Goal: Complete application form: Complete application form

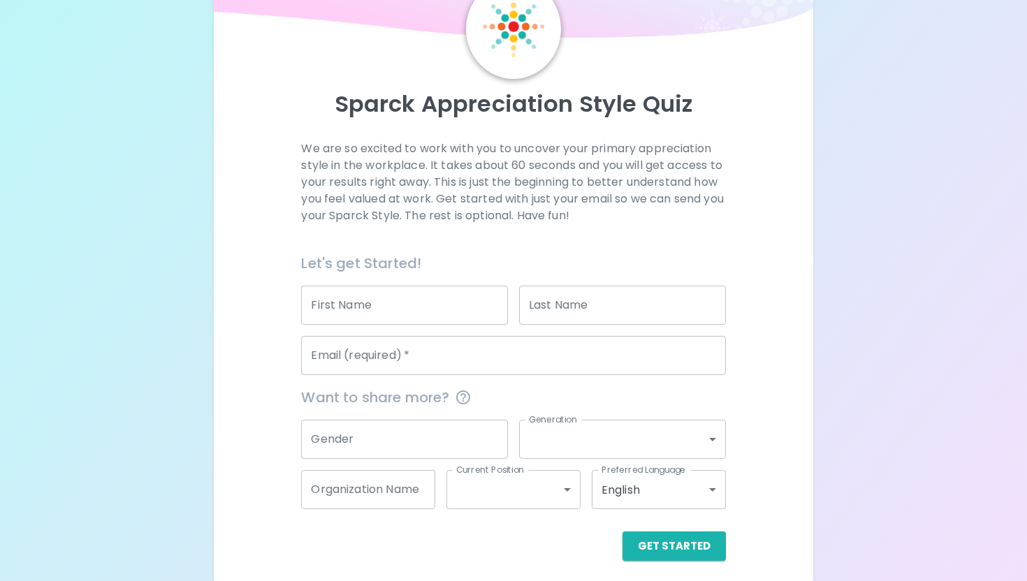
scroll to position [85, 0]
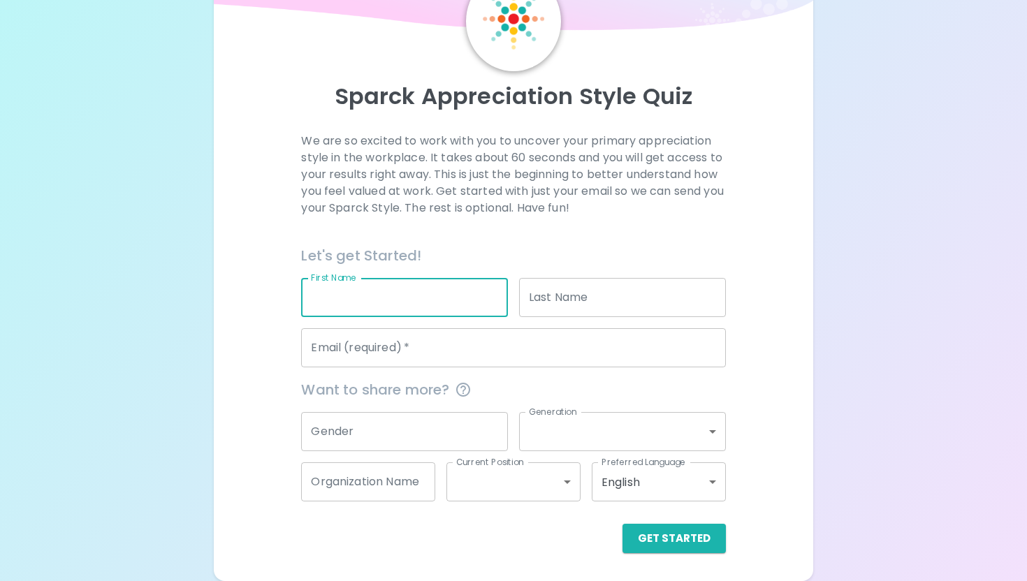
click at [409, 305] on input "First Name" at bounding box center [404, 297] width 207 height 39
type input "[PERSON_NAME]"
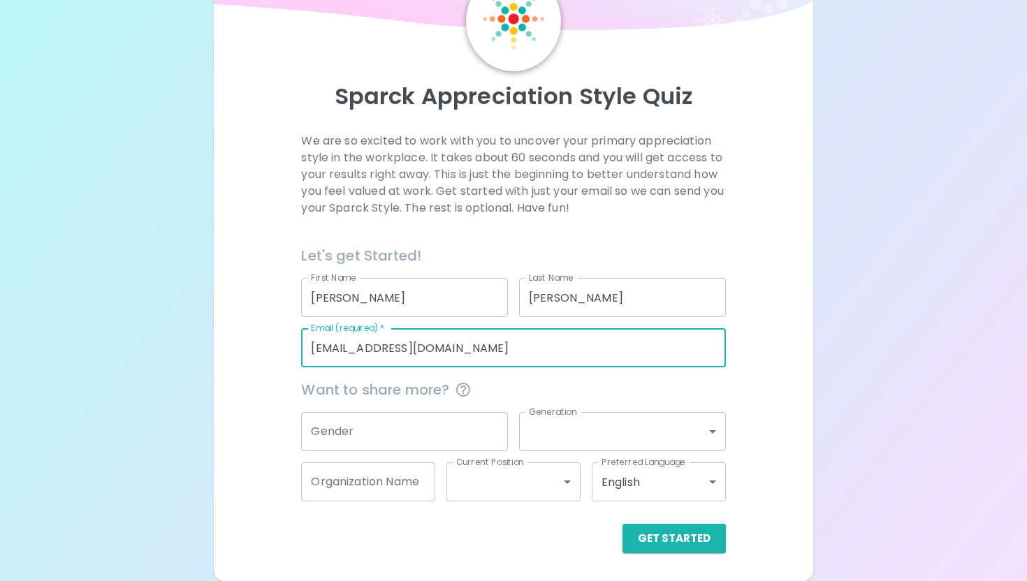
click at [499, 332] on input "[EMAIL_ADDRESS][DOMAIN_NAME]" at bounding box center [513, 347] width 424 height 39
drag, startPoint x: 485, startPoint y: 349, endPoint x: 320, endPoint y: 344, distance: 165.6
click at [320, 344] on input "[EMAIL_ADDRESS][DOMAIN_NAME]" at bounding box center [513, 347] width 424 height 39
type input "[EMAIL_ADDRESS][PERSON_NAME][DOMAIN_NAME]"
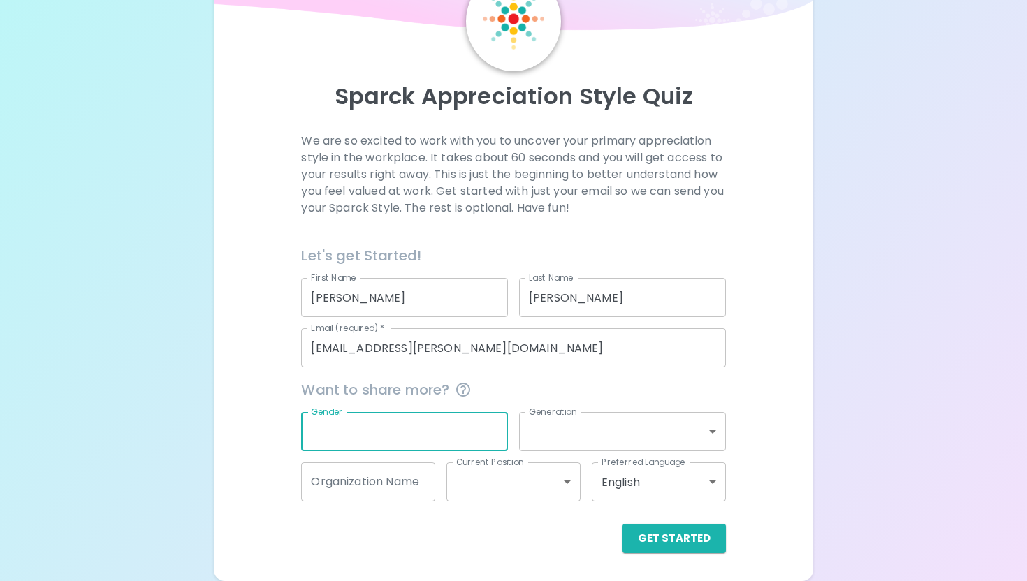
click at [461, 427] on input "Gender" at bounding box center [404, 431] width 207 height 39
type input "Woman"
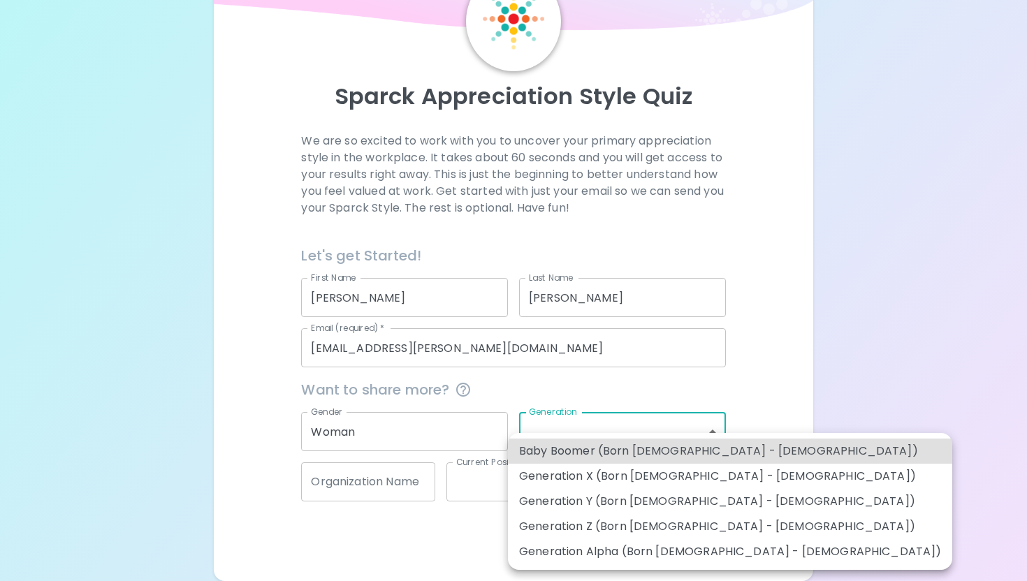
click at [607, 423] on body "Sparck Appreciation Style Quiz We are so excited to work with you to uncover yo…" at bounding box center [513, 248] width 1027 height 666
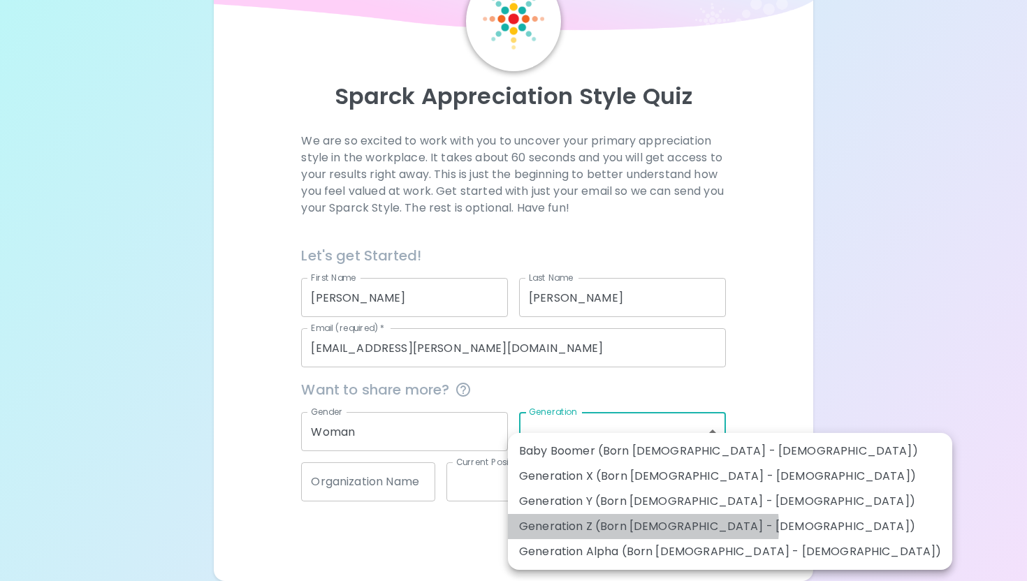
click at [643, 527] on li "Generation Z (Born [DEMOGRAPHIC_DATA] - [DEMOGRAPHIC_DATA])" at bounding box center [730, 526] width 444 height 25
type input "generation_z"
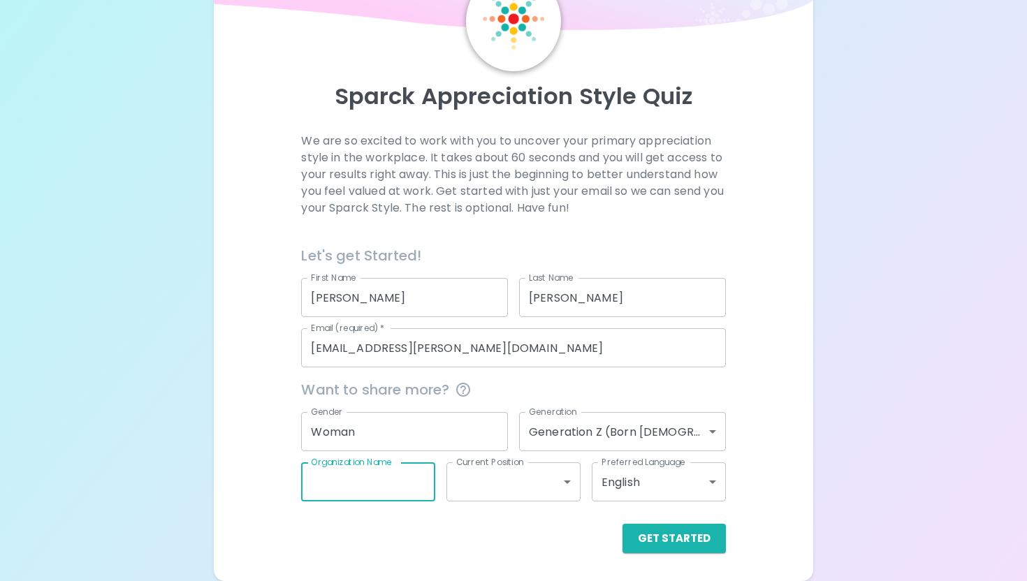
click at [387, 469] on div "Organization Name Organization Name" at bounding box center [368, 481] width 134 height 39
click at [393, 517] on div "Get Started" at bounding box center [507, 528] width 435 height 52
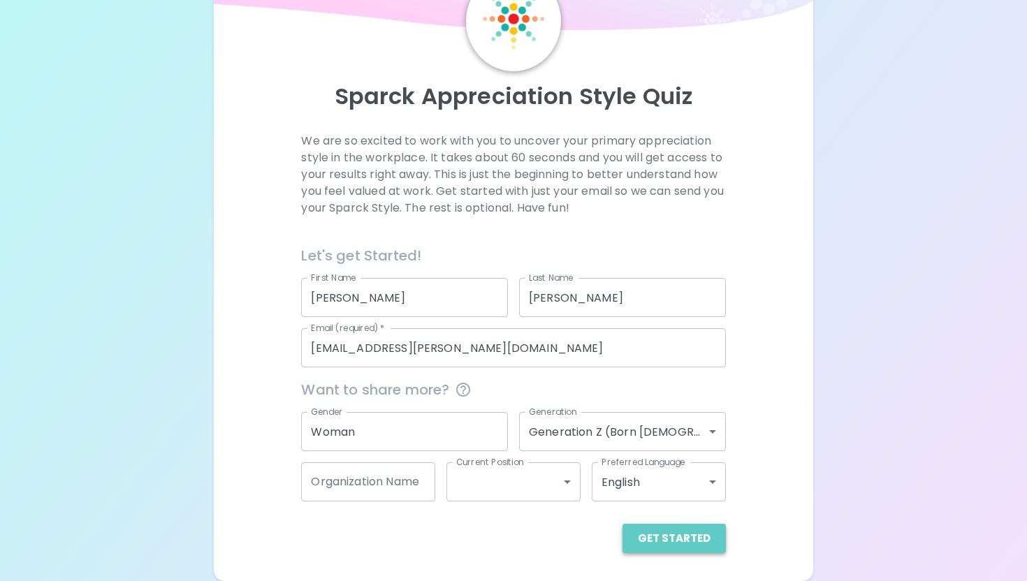
click at [682, 543] on button "Get Started" at bounding box center [673, 538] width 103 height 29
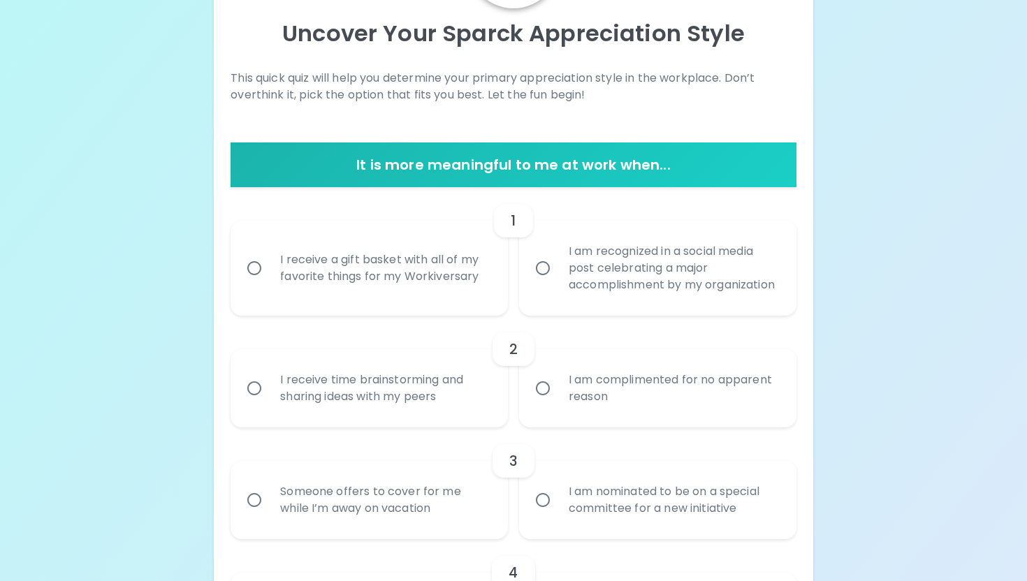
scroll to position [148, 0]
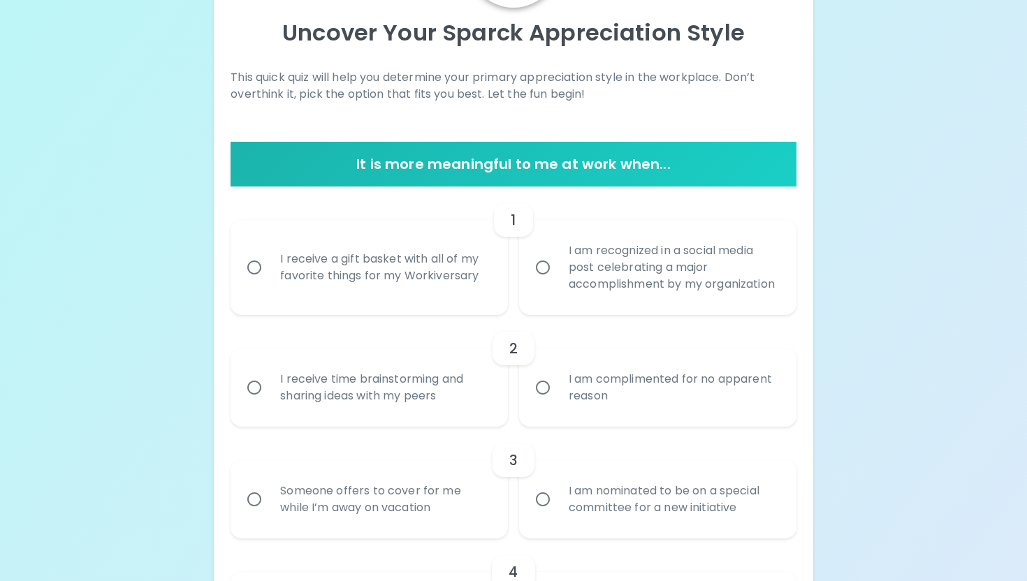
click at [584, 273] on div "I am recognized in a social media post celebrating a major accomplishment by my…" at bounding box center [672, 268] width 231 height 84
click at [557, 273] on input "I am recognized in a social media post celebrating a major accomplishment by my…" at bounding box center [542, 267] width 29 height 29
radio input "true"
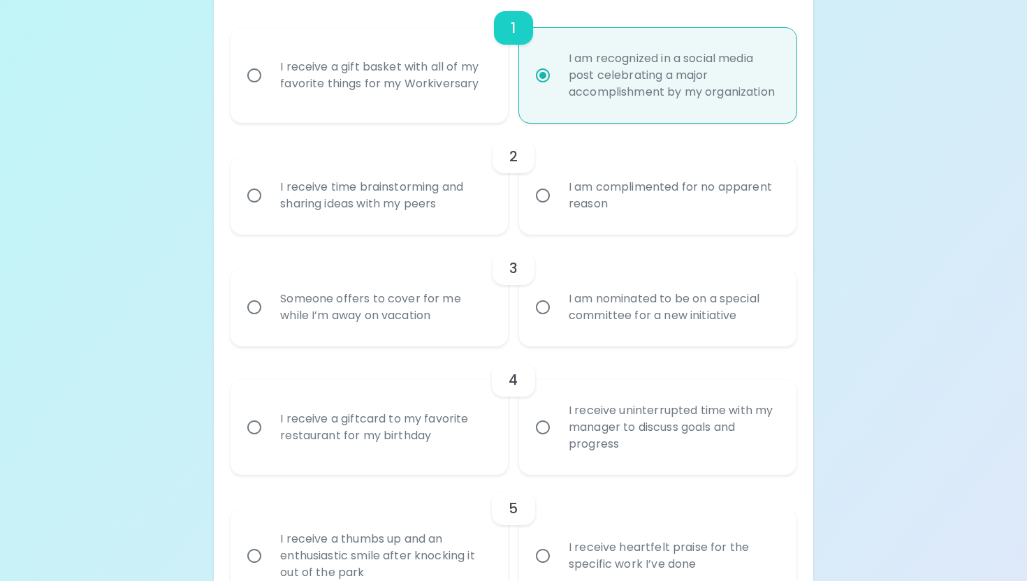
scroll to position [354, 0]
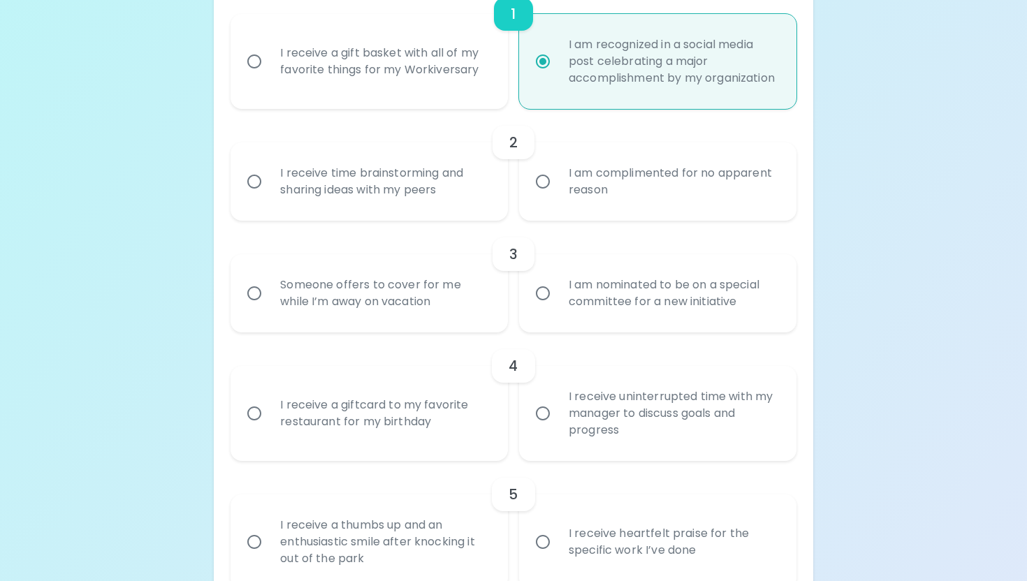
click at [492, 215] on div "I receive time brainstorming and sharing ideas with my peers" at bounding box center [384, 181] width 231 height 67
click at [269, 196] on input "I receive time brainstorming and sharing ideas with my peers" at bounding box center [254, 181] width 29 height 29
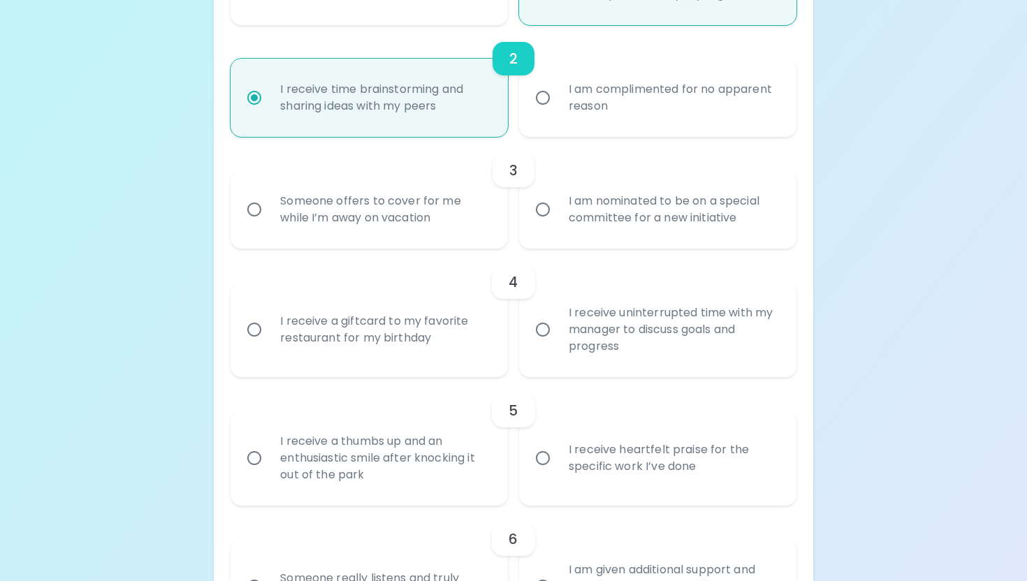
scroll to position [466, 0]
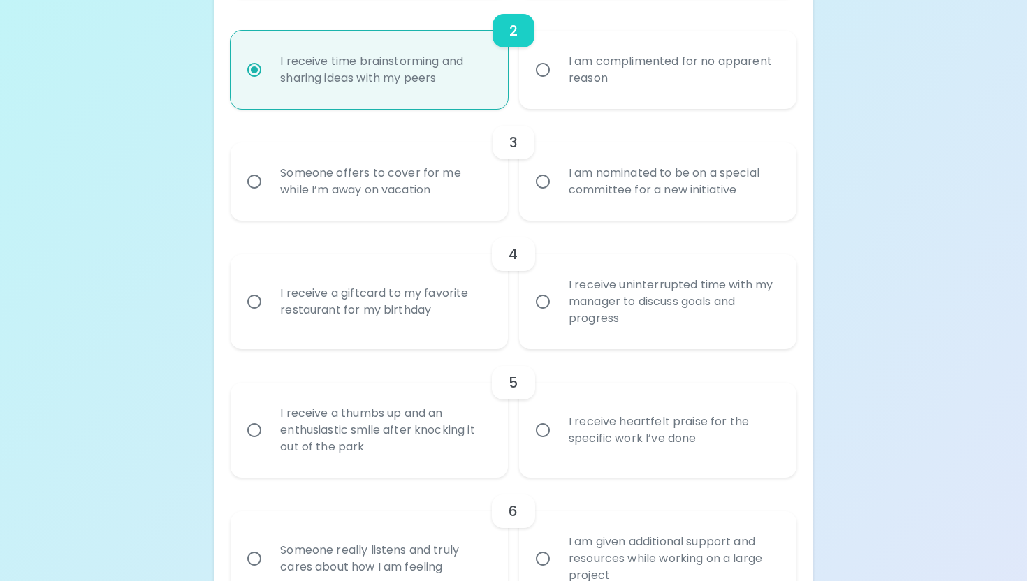
radio input "true"
click at [597, 103] on div "I am complimented for no apparent reason" at bounding box center [672, 69] width 231 height 67
click at [557, 85] on input "I am complimented for no apparent reason" at bounding box center [542, 69] width 29 height 29
radio input "true"
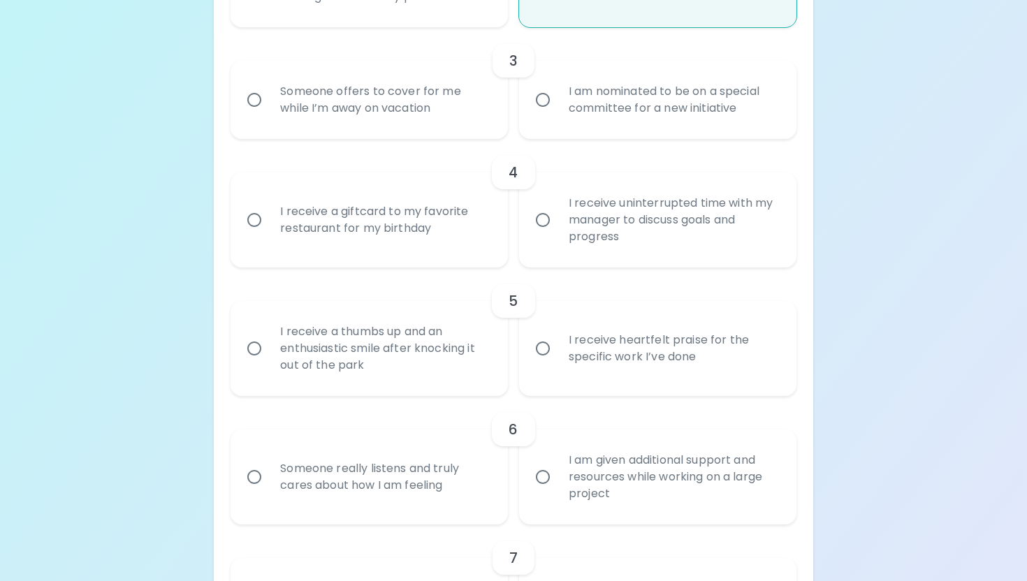
scroll to position [548, 0]
radio input "true"
click at [569, 125] on div "I am nominated to be on a special committee for a new initiative" at bounding box center [672, 99] width 231 height 67
click at [557, 114] on input "I am nominated to be on a special committee for a new initiative" at bounding box center [542, 99] width 29 height 29
radio input "false"
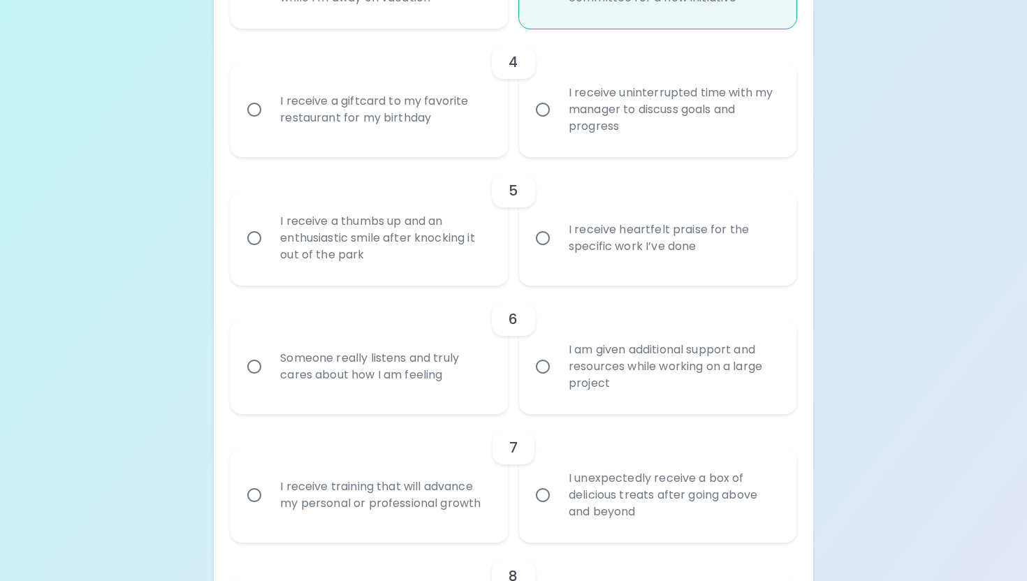
scroll to position [660, 0]
radio input "true"
click at [499, 141] on div "I receive a giftcard to my favorite restaurant for my birthday" at bounding box center [384, 107] width 231 height 67
click at [269, 122] on input "I receive a giftcard to my favorite restaurant for my birthday" at bounding box center [254, 107] width 29 height 29
radio input "false"
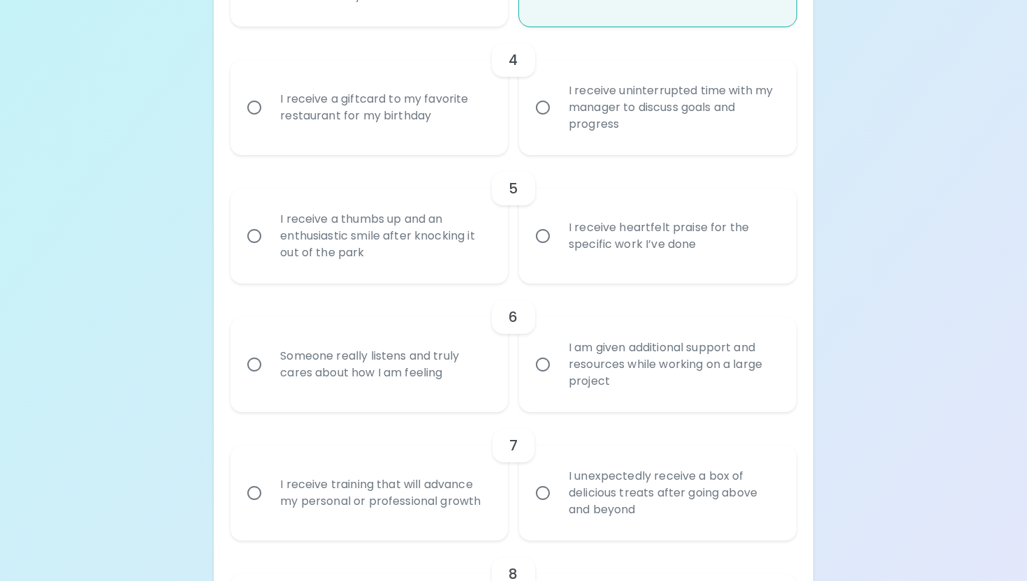
radio input "false"
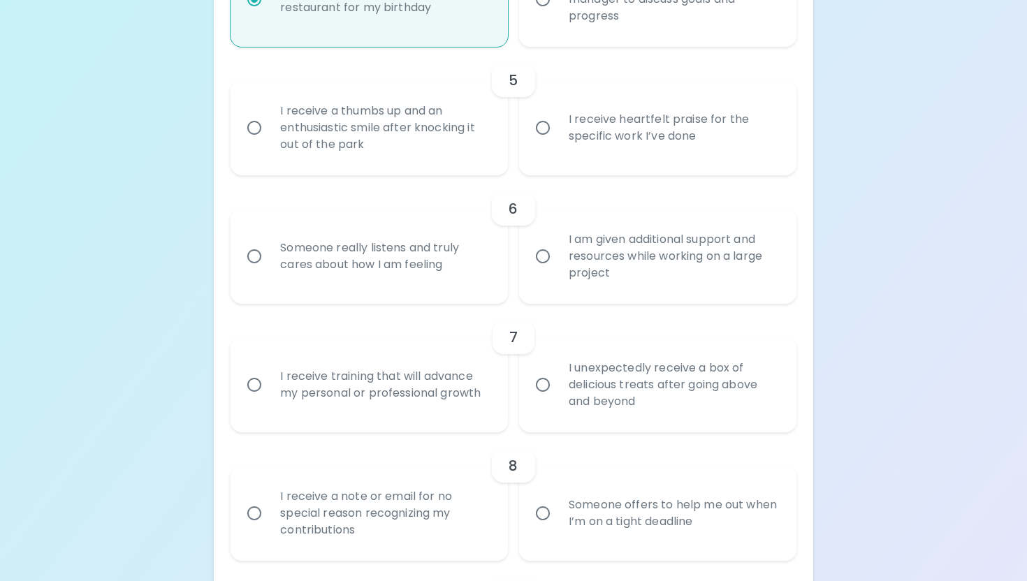
scroll to position [772, 0]
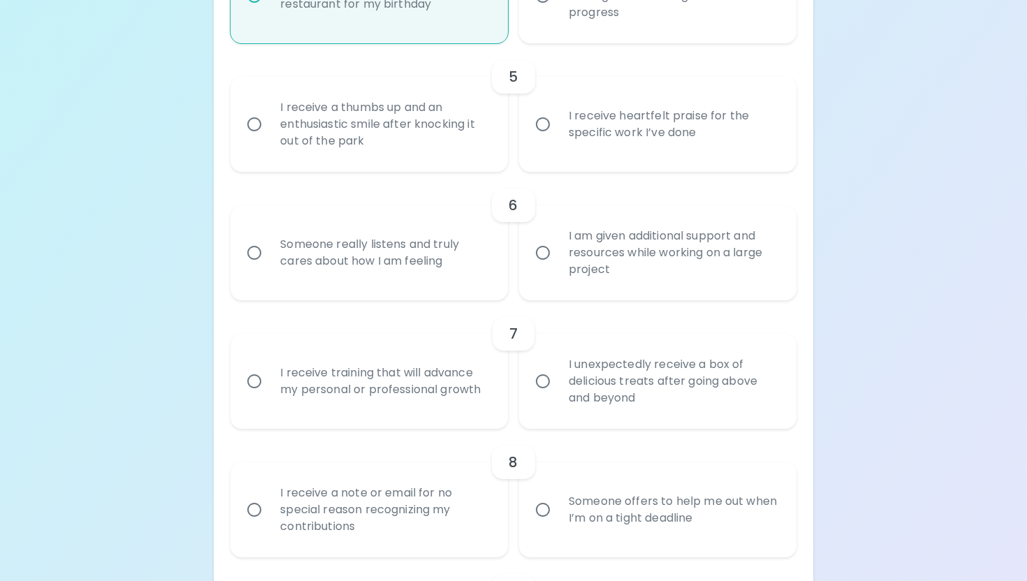
radio input "true"
click at [582, 144] on div "I receive heartfelt praise for the specific work I’ve done" at bounding box center [672, 124] width 231 height 67
click at [557, 139] on input "I receive heartfelt praise for the specific work I’ve done" at bounding box center [542, 124] width 29 height 29
radio input "false"
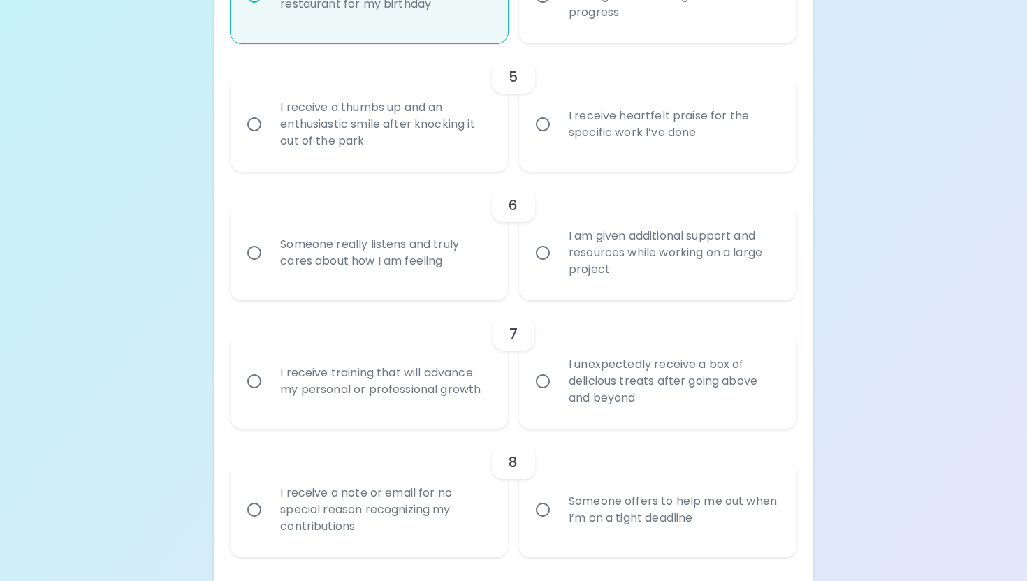
radio input "false"
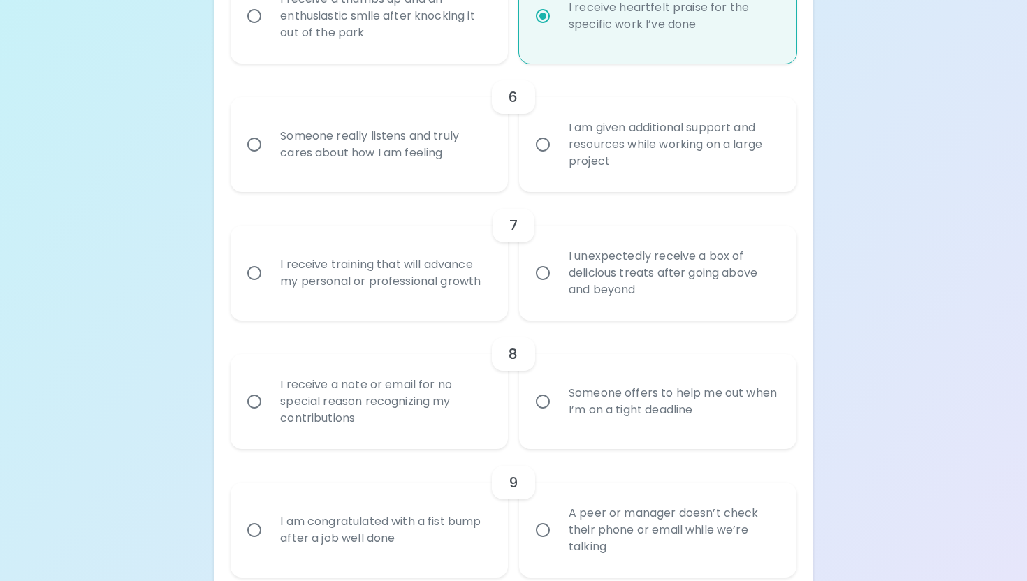
scroll to position [884, 0]
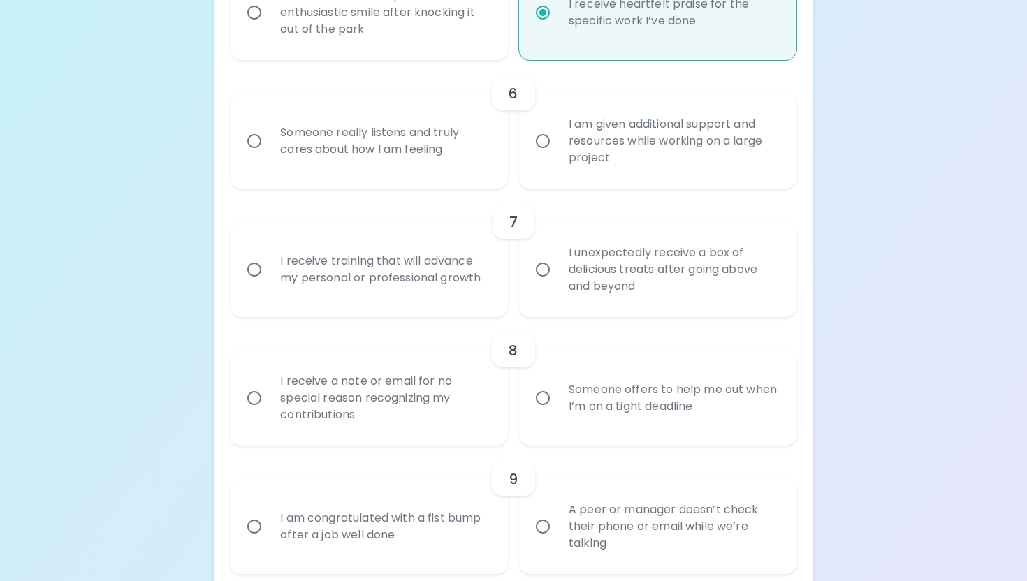
radio input "true"
click at [465, 175] on div "Someone really listens and truly cares about how I am feeling" at bounding box center [384, 141] width 231 height 67
click at [269, 156] on input "Someone really listens and truly cares about how I am feeling" at bounding box center [254, 140] width 29 height 29
radio input "false"
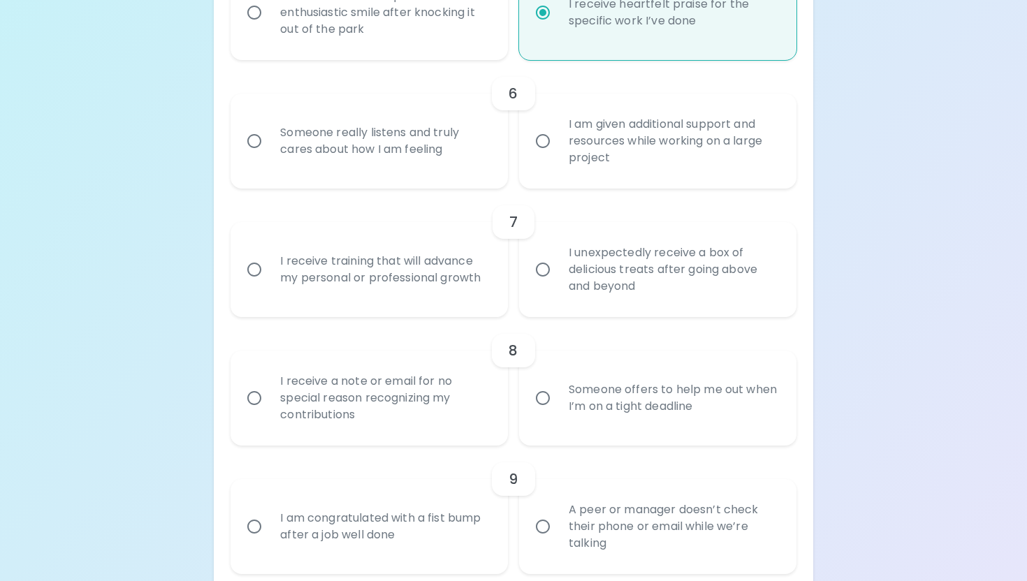
radio input "false"
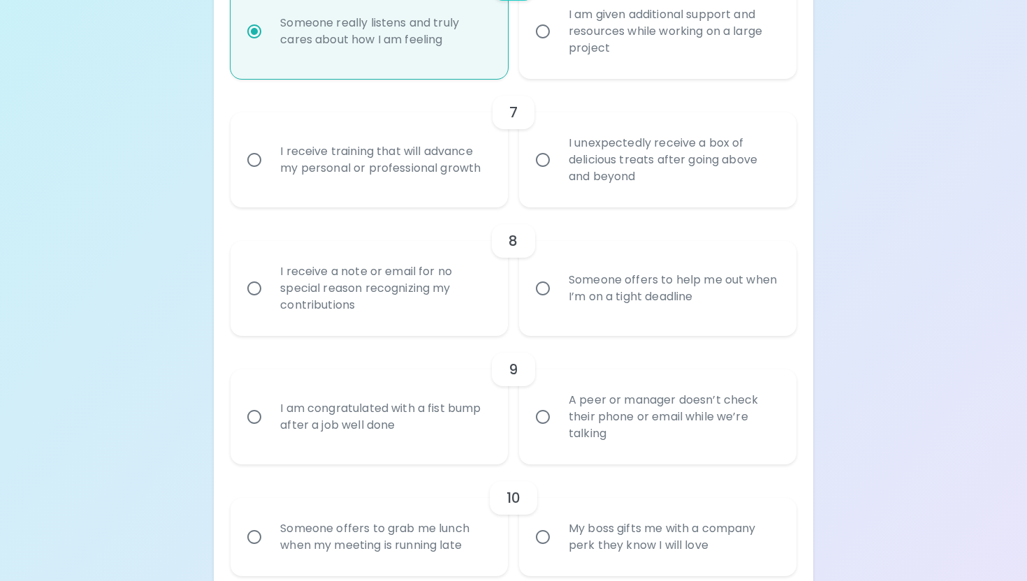
scroll to position [995, 0]
radio input "true"
click at [474, 191] on div "I receive training that will advance my personal or professional growth" at bounding box center [384, 157] width 231 height 67
click at [269, 173] on input "I receive training that will advance my personal or professional growth" at bounding box center [254, 157] width 29 height 29
radio input "false"
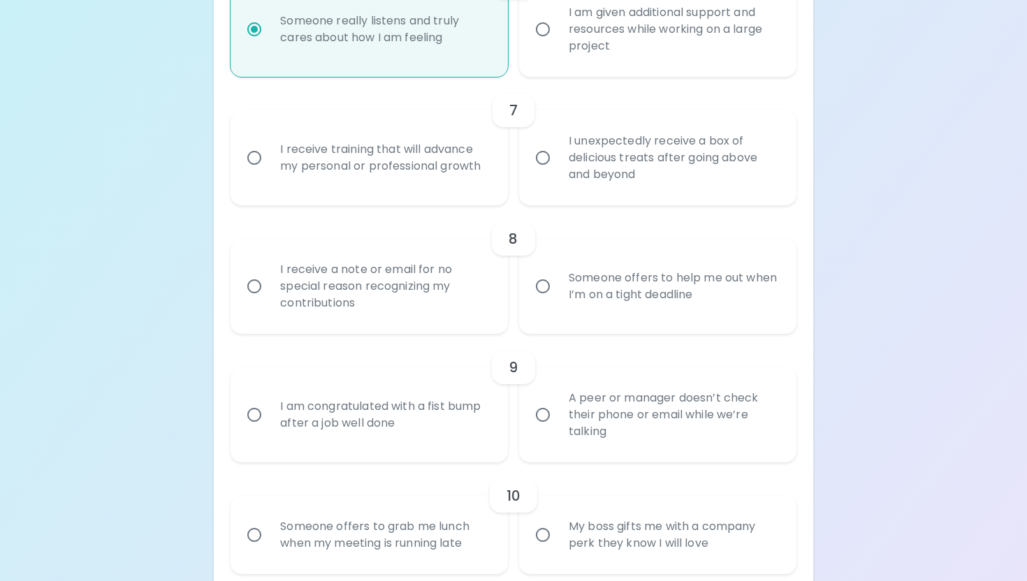
radio input "false"
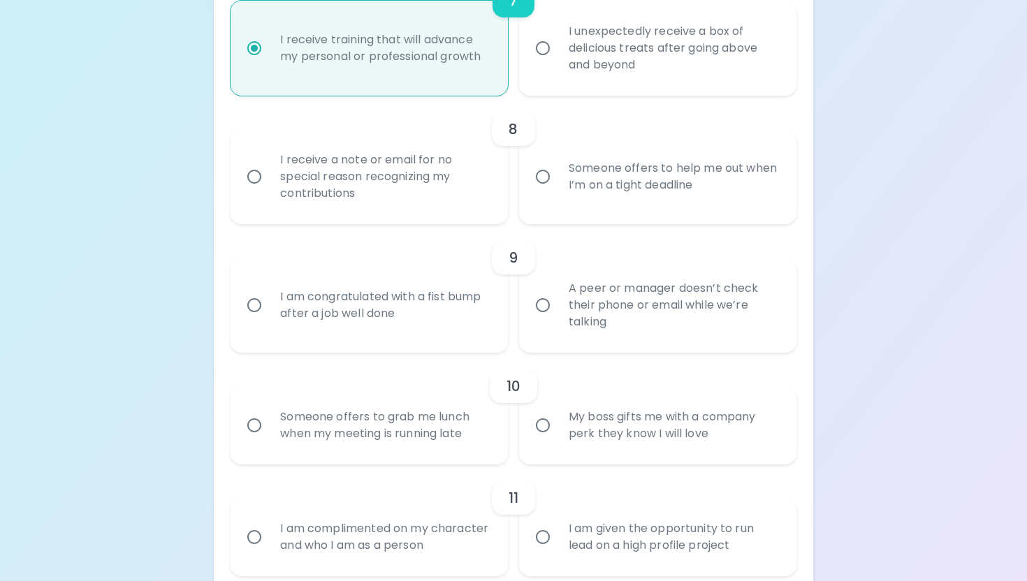
scroll to position [1107, 0]
radio input "true"
click at [546, 216] on label "Someone offers to help me out when I’m on a tight deadline" at bounding box center [649, 174] width 277 height 95
click at [546, 189] on input "Someone offers to help me out when I’m on a tight deadline" at bounding box center [542, 174] width 29 height 29
radio input "false"
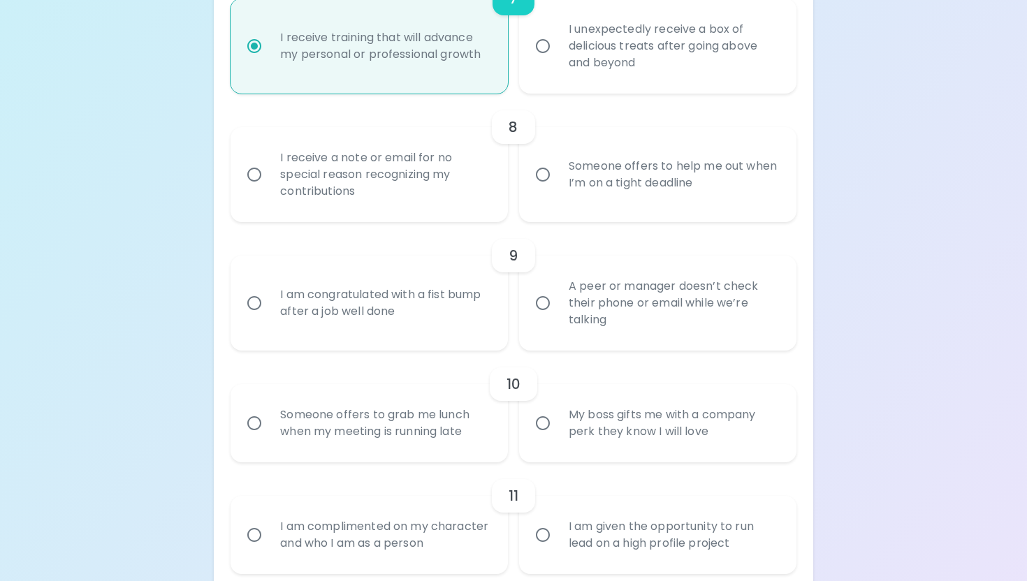
radio input "false"
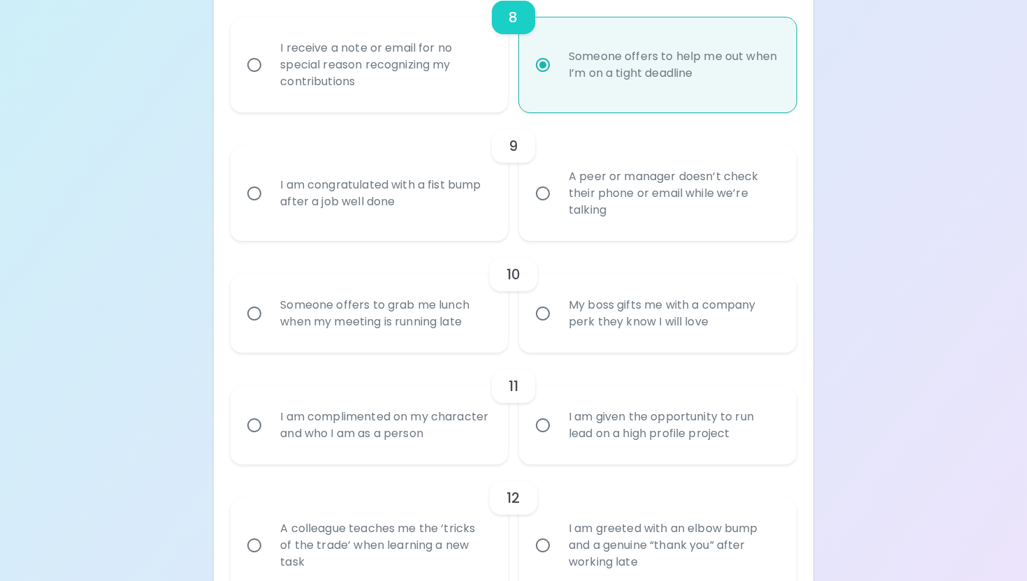
scroll to position [1219, 0]
radio input "true"
click at [571, 233] on div "A peer or manager doesn’t check their phone or email while we’re talking" at bounding box center [672, 191] width 231 height 84
click at [557, 206] on input "A peer or manager doesn’t check their phone or email while we’re talking" at bounding box center [542, 191] width 29 height 29
radio input "false"
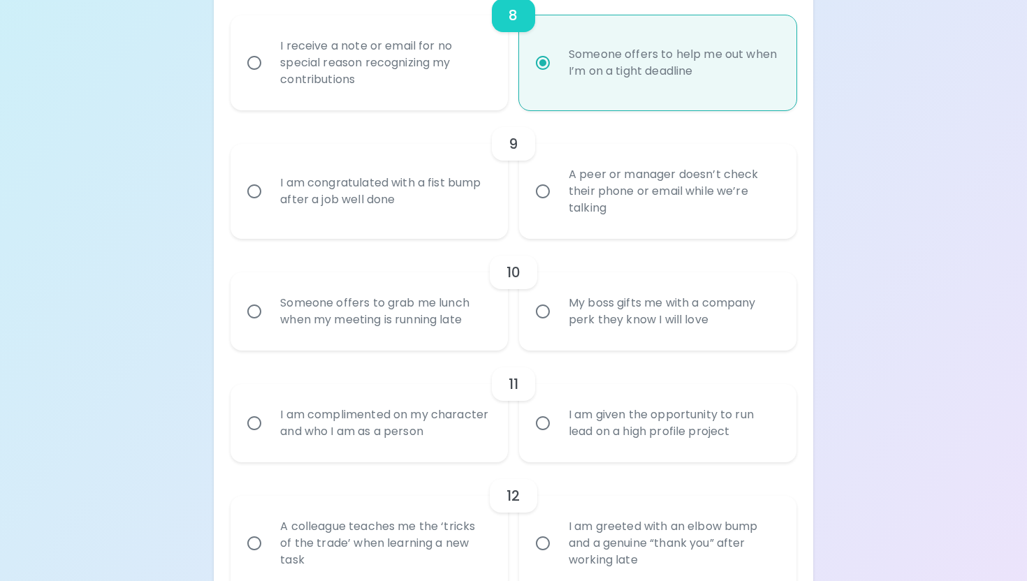
radio input "false"
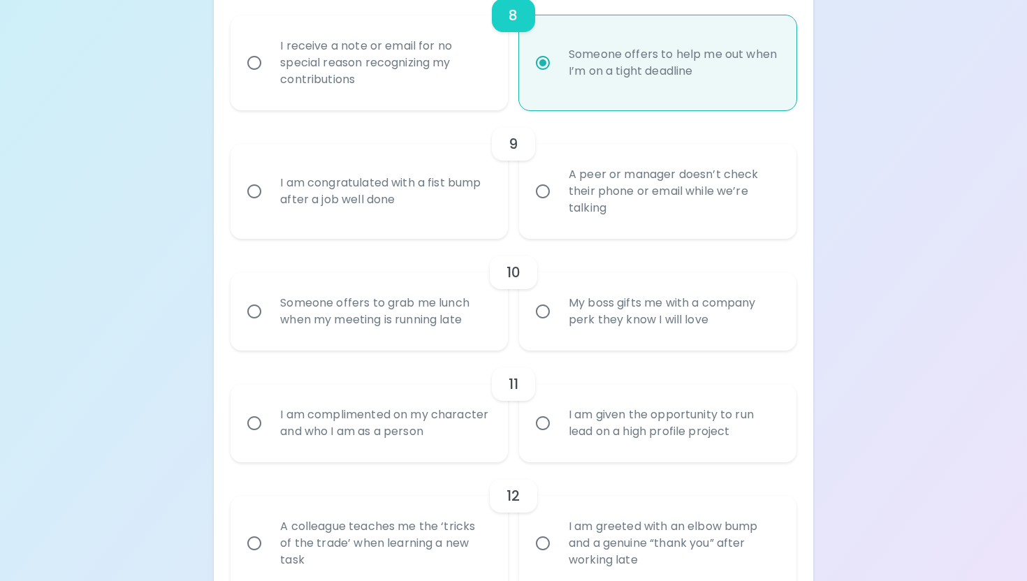
radio input "false"
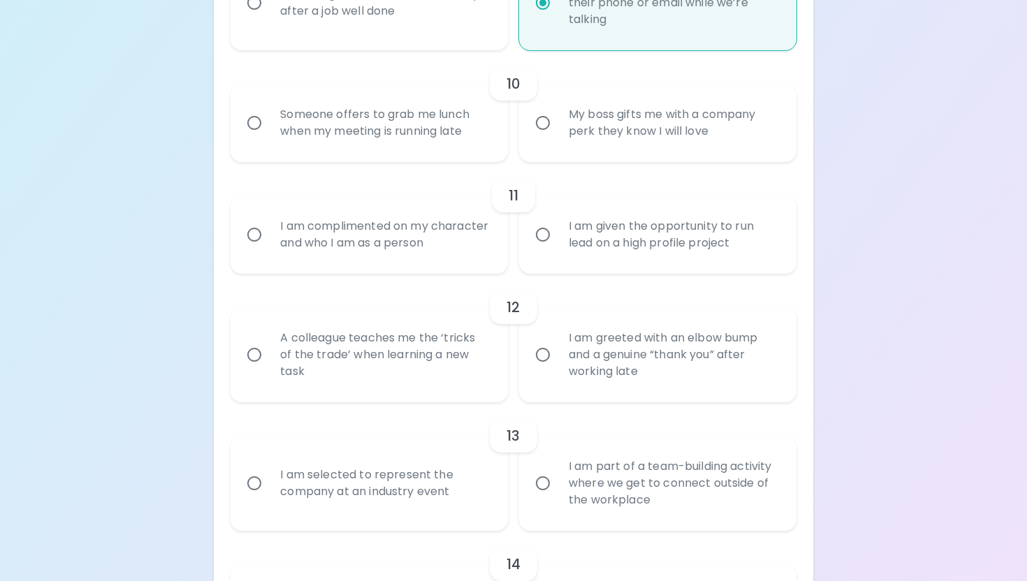
scroll to position [1413, 0]
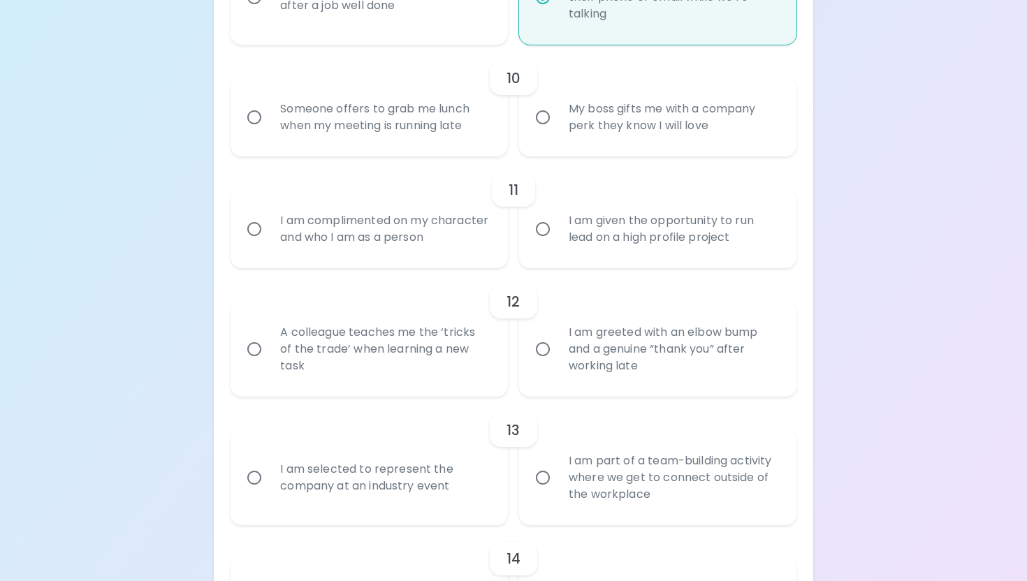
radio input "true"
click at [499, 151] on div "Someone offers to grab me lunch when my meeting is running late" at bounding box center [384, 117] width 231 height 67
click at [269, 132] on input "Someone offers to grab me lunch when my meeting is running late" at bounding box center [254, 117] width 29 height 29
radio input "false"
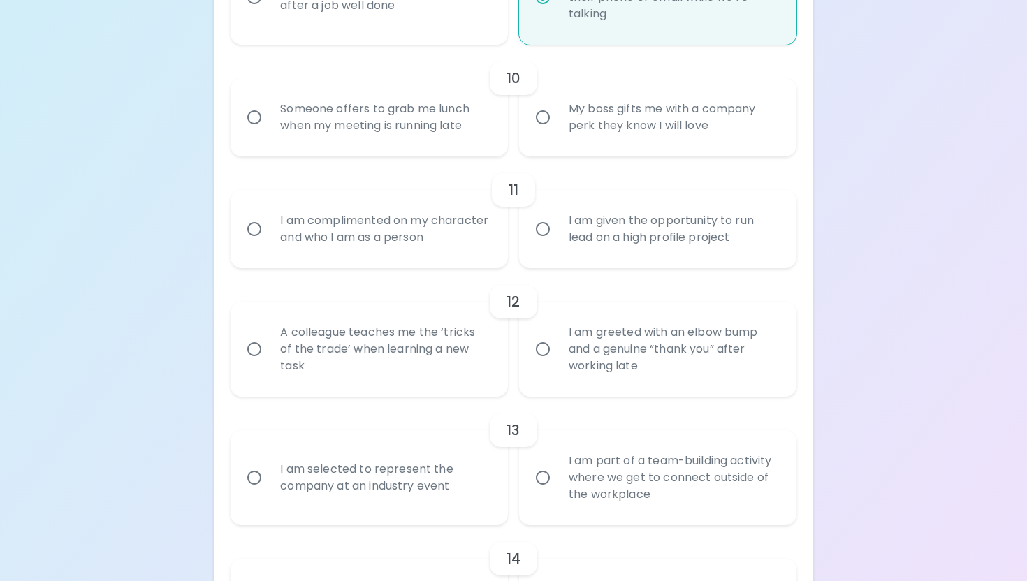
radio input "false"
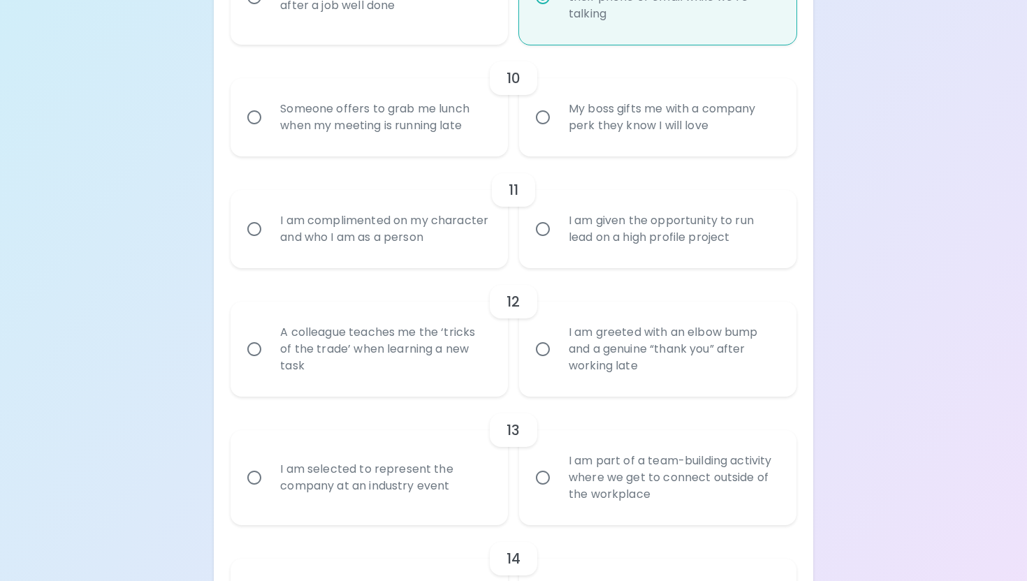
radio input "false"
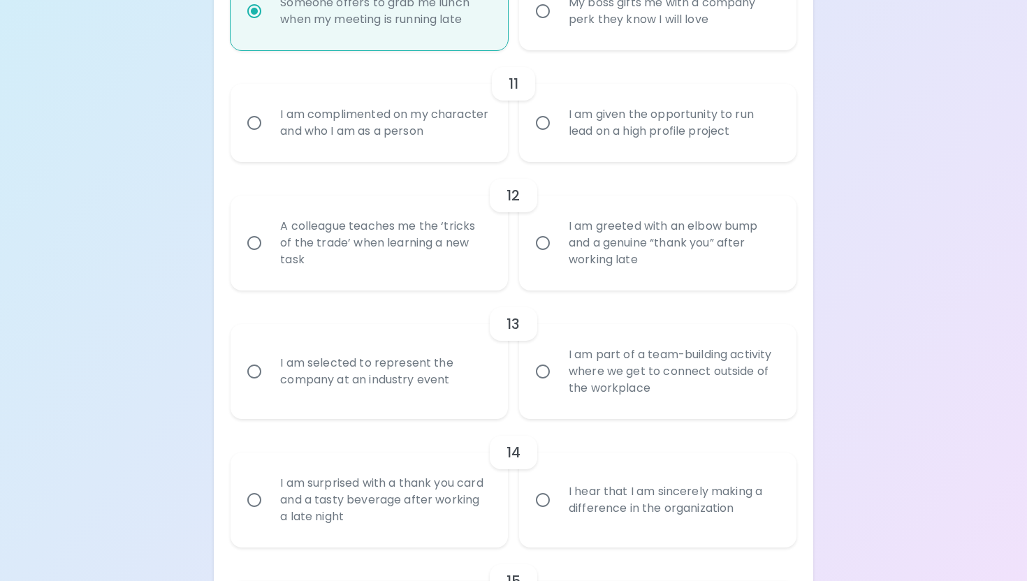
scroll to position [1525, 0]
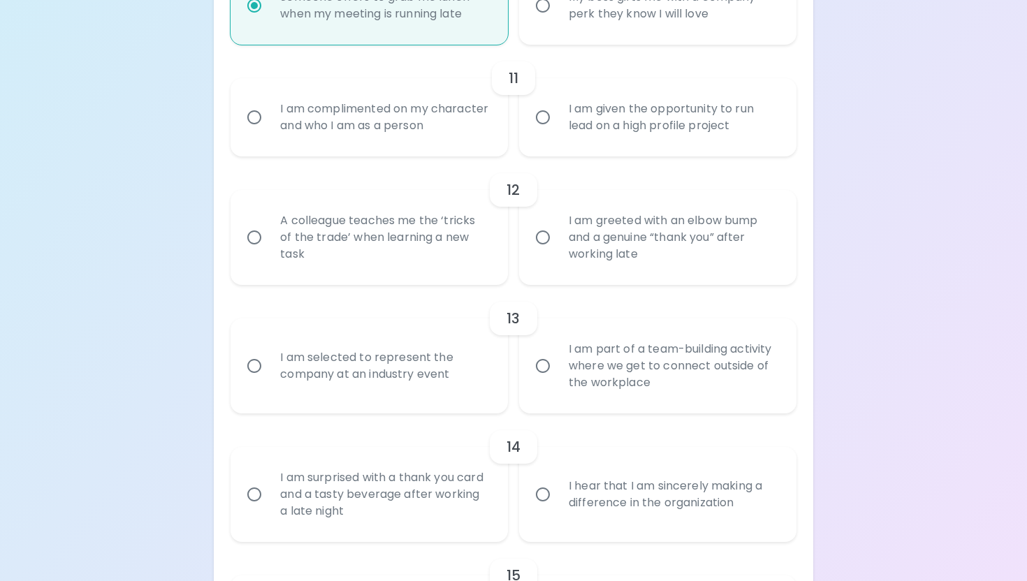
radio input "true"
click at [464, 128] on div "I am complimented on my character and who I am as a person" at bounding box center [384, 117] width 231 height 67
click at [269, 128] on input "I am complimented on my character and who I am as a person" at bounding box center [254, 117] width 29 height 29
radio input "false"
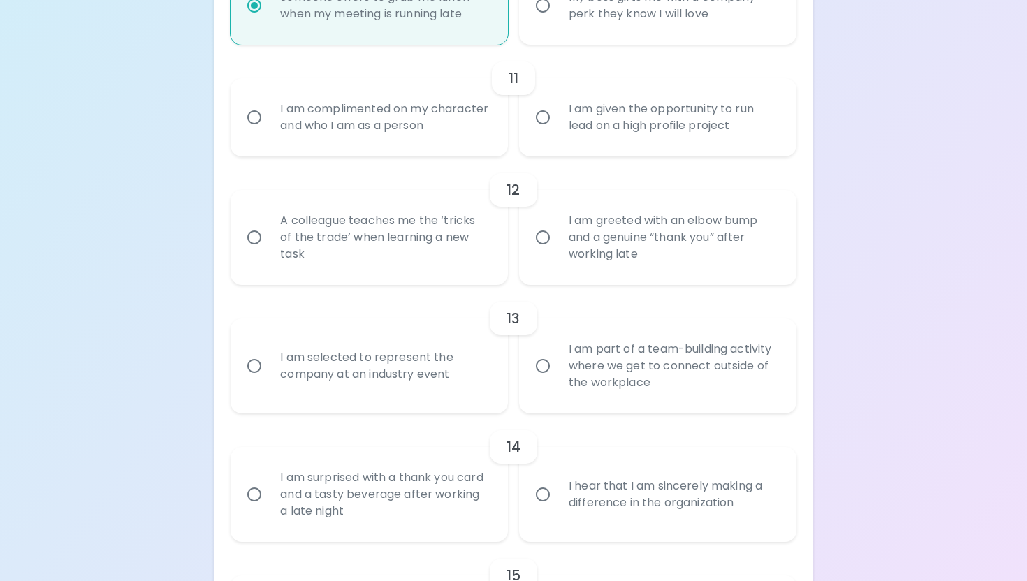
radio input "false"
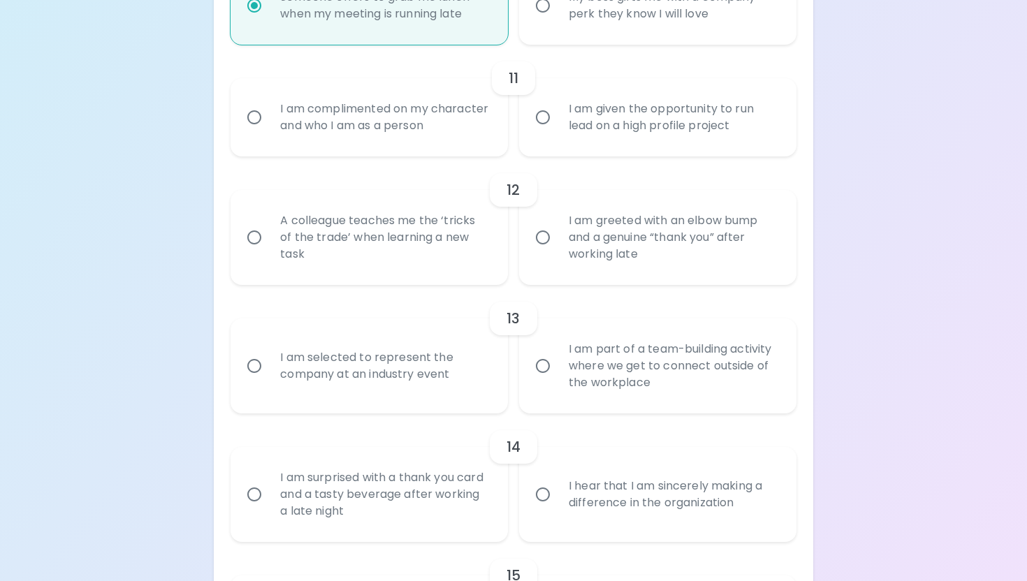
radio input "false"
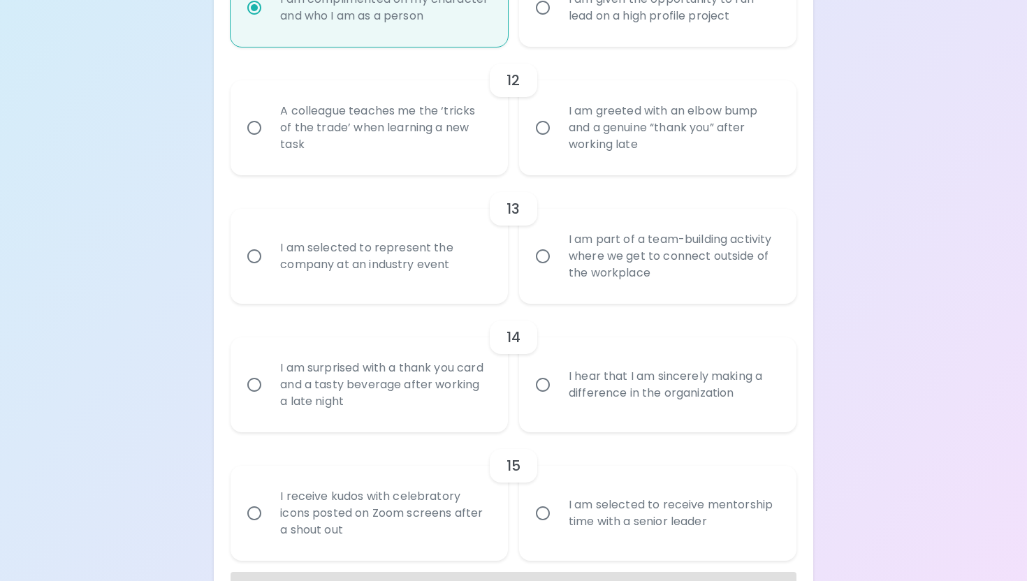
scroll to position [1637, 0]
radio input "true"
click at [583, 147] on div "I am greeted with an elbow bump and a genuine “thank you” after working late" at bounding box center [672, 126] width 231 height 84
click at [557, 140] on input "I am greeted with an elbow bump and a genuine “thank you” after working late" at bounding box center [542, 125] width 29 height 29
radio input "false"
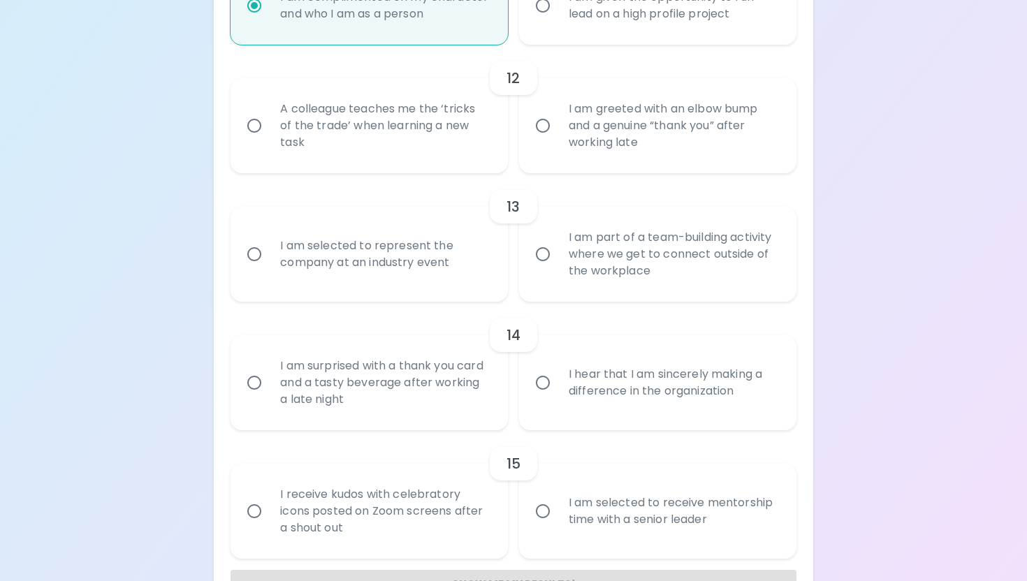
radio input "false"
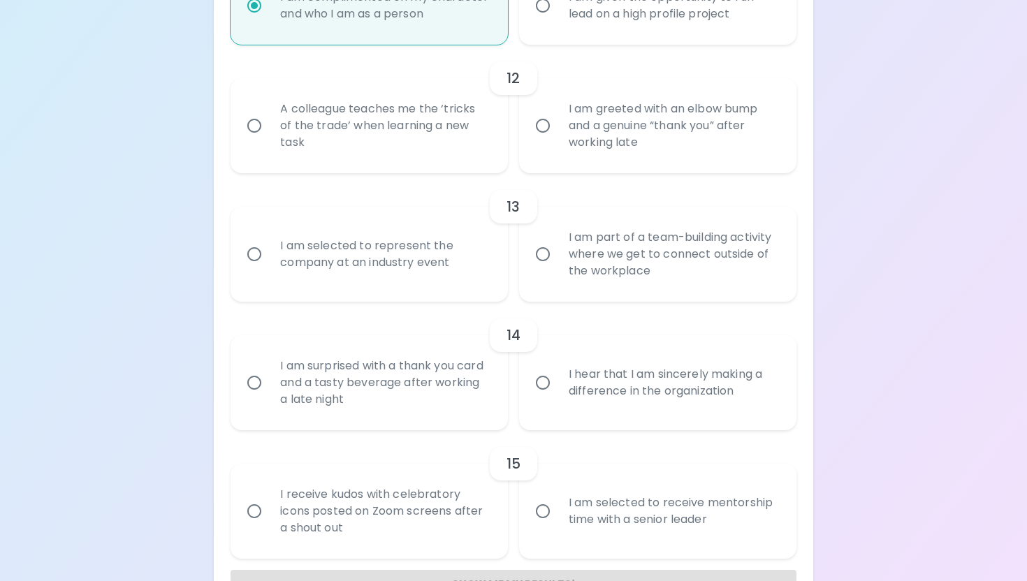
radio input "false"
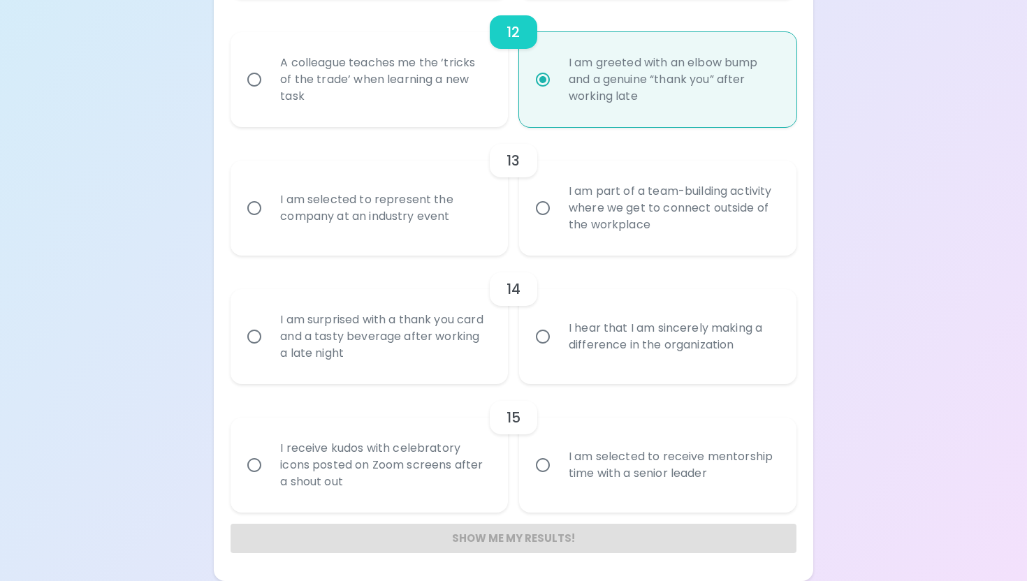
scroll to position [1699, 0]
radio input "true"
click at [592, 249] on div "I am part of a team-building activity where we get to connect outside of the wo…" at bounding box center [672, 208] width 231 height 84
click at [557, 223] on input "I am part of a team-building activity where we get to connect outside of the wo…" at bounding box center [542, 207] width 29 height 29
radio input "false"
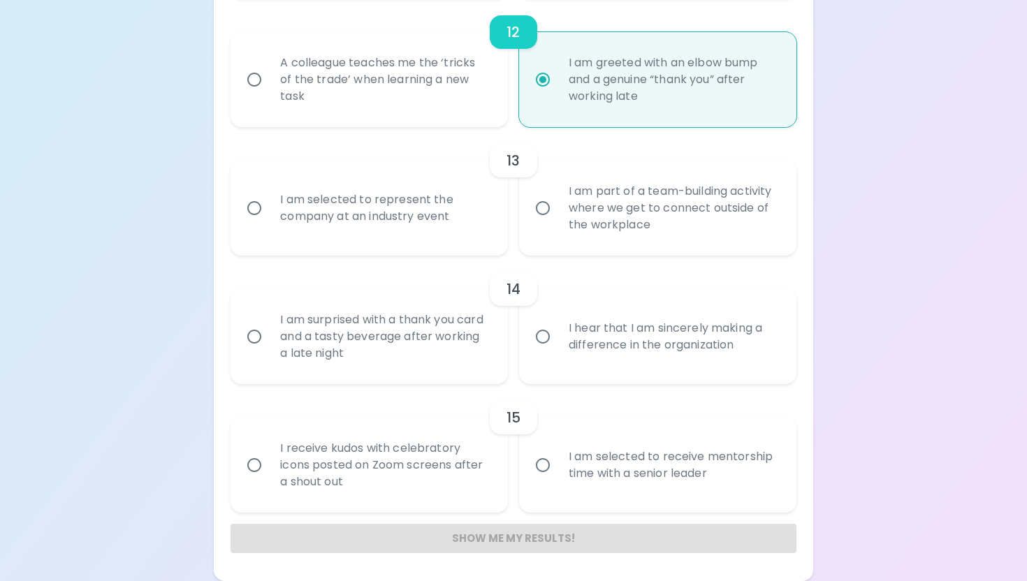
radio input "false"
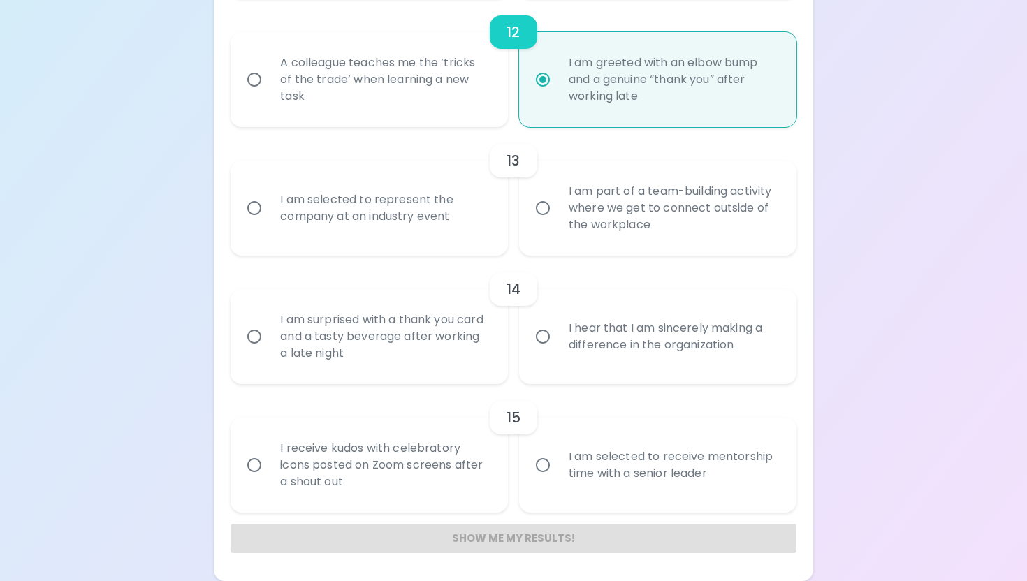
radio input "false"
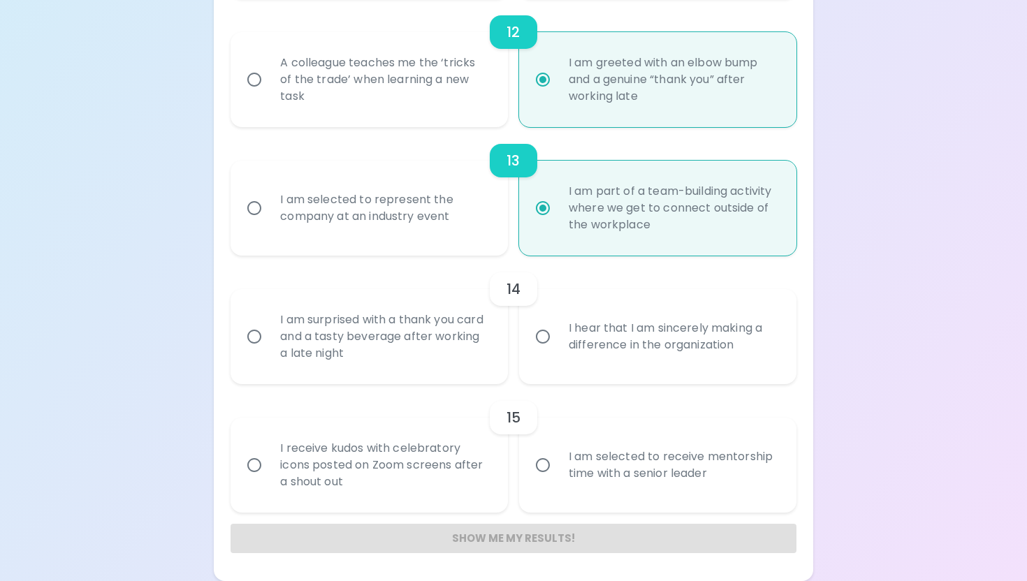
radio input "true"
click at [585, 342] on div "I hear that I am sincerely making a difference in the organization" at bounding box center [672, 336] width 231 height 67
click at [557, 342] on input "I hear that I am sincerely making a difference in the organization" at bounding box center [542, 336] width 29 height 29
radio input "false"
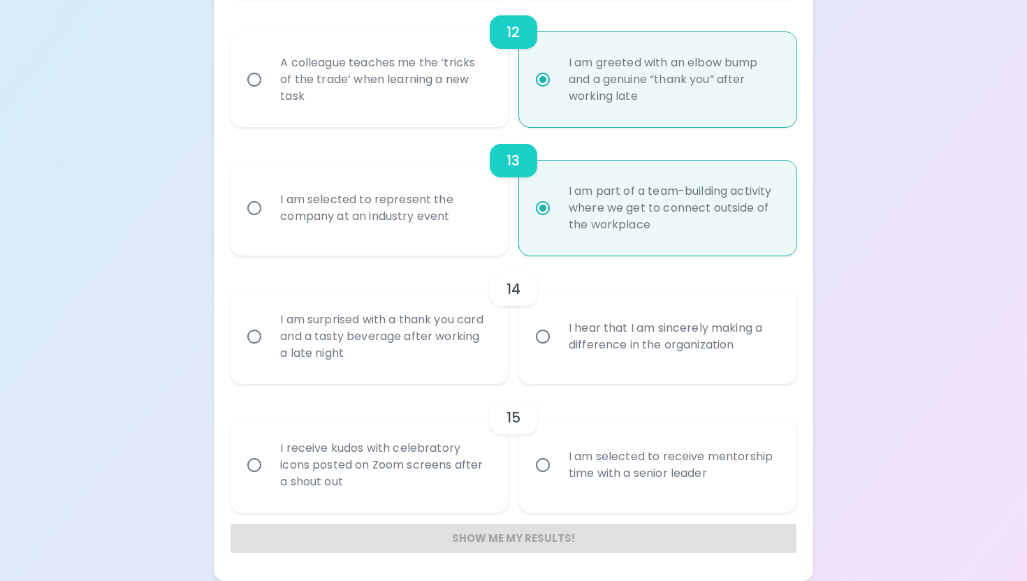
radio input "false"
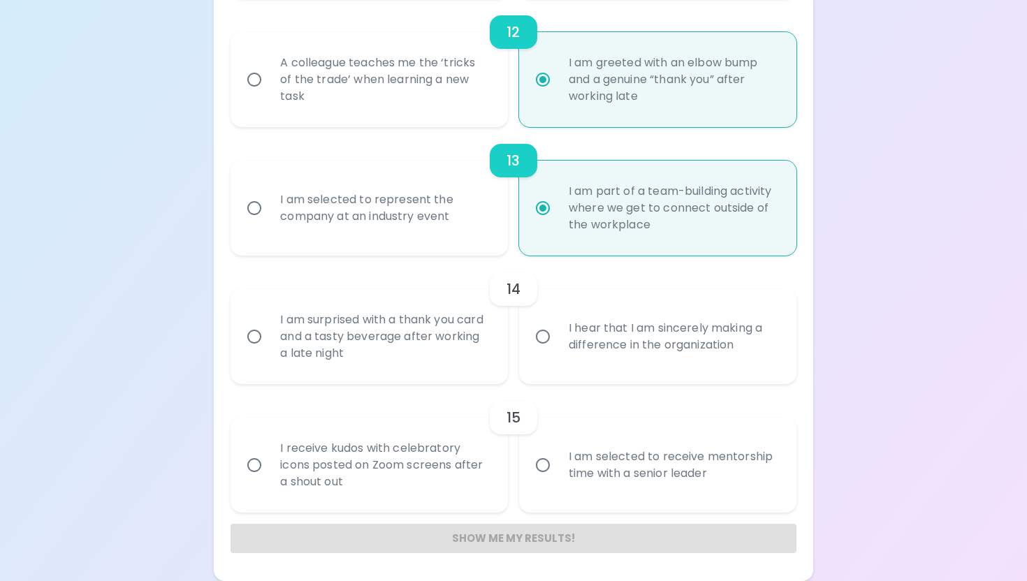
radio input "false"
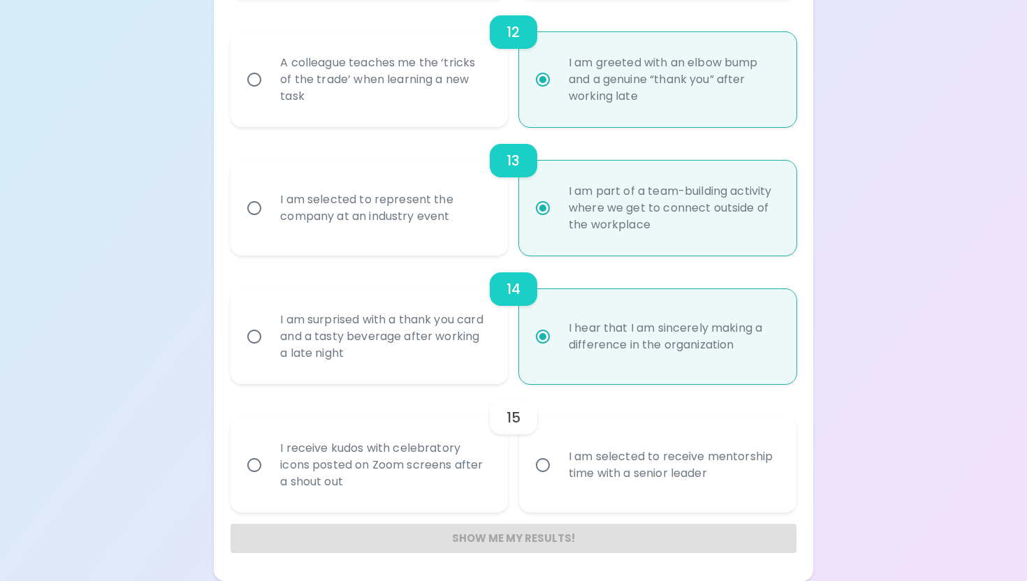
radio input "true"
click at [490, 478] on div "I receive kudos with celebratory icons posted on Zoom screens after a shout out" at bounding box center [384, 465] width 231 height 84
click at [269, 478] on input "I receive kudos with celebratory icons posted on Zoom screens after a shout out" at bounding box center [254, 465] width 29 height 29
radio input "false"
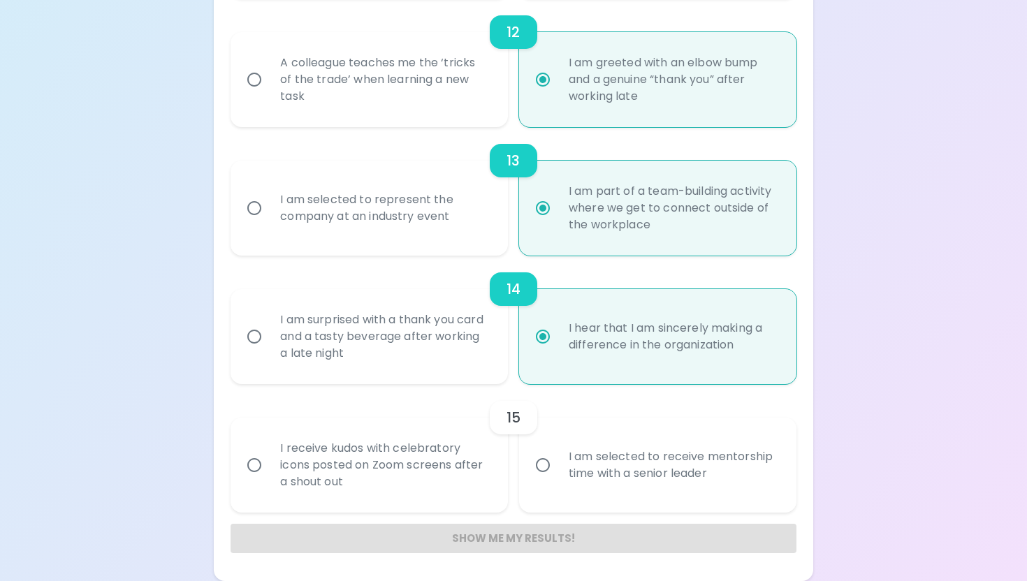
radio input "false"
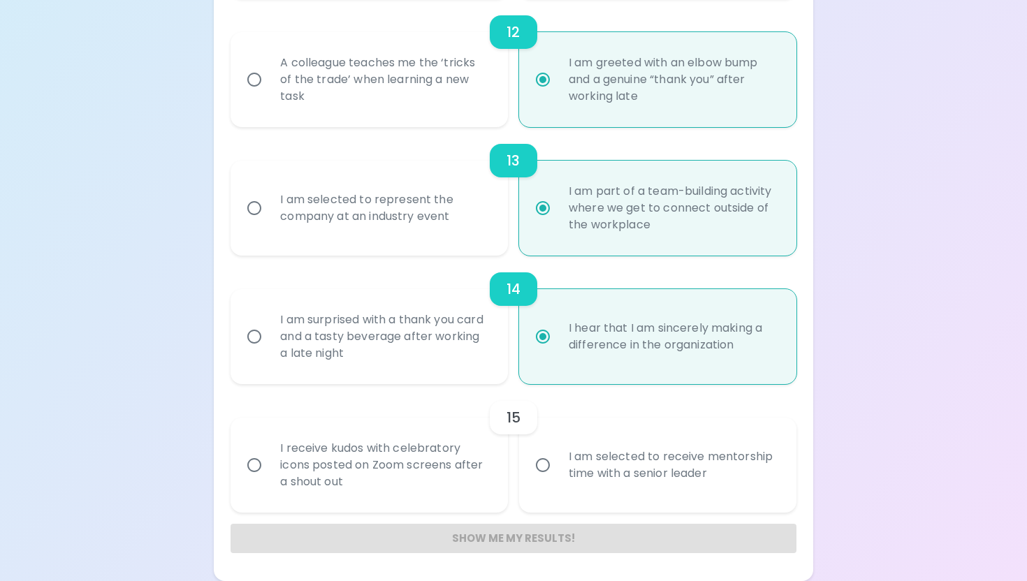
radio input "false"
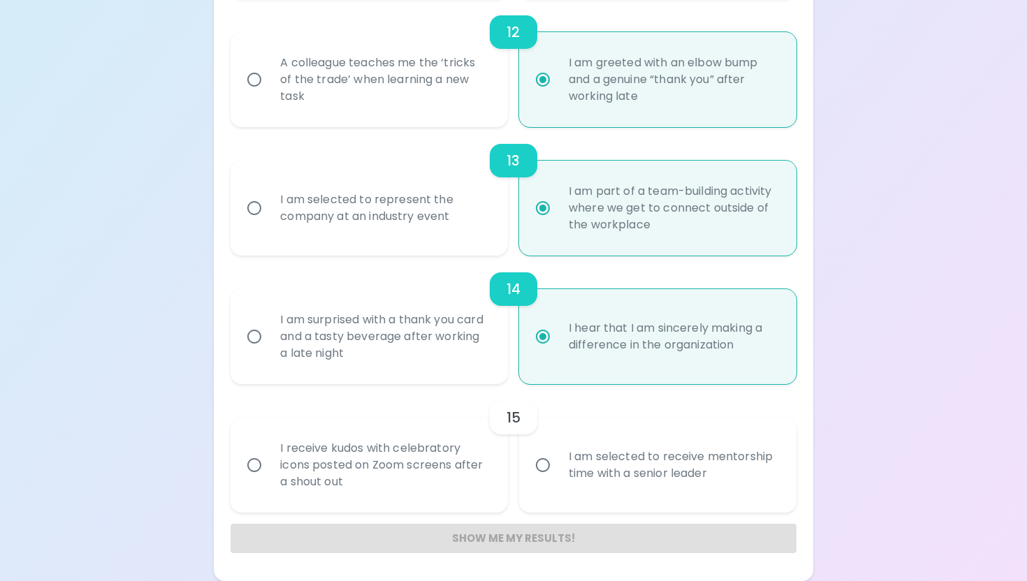
radio input "false"
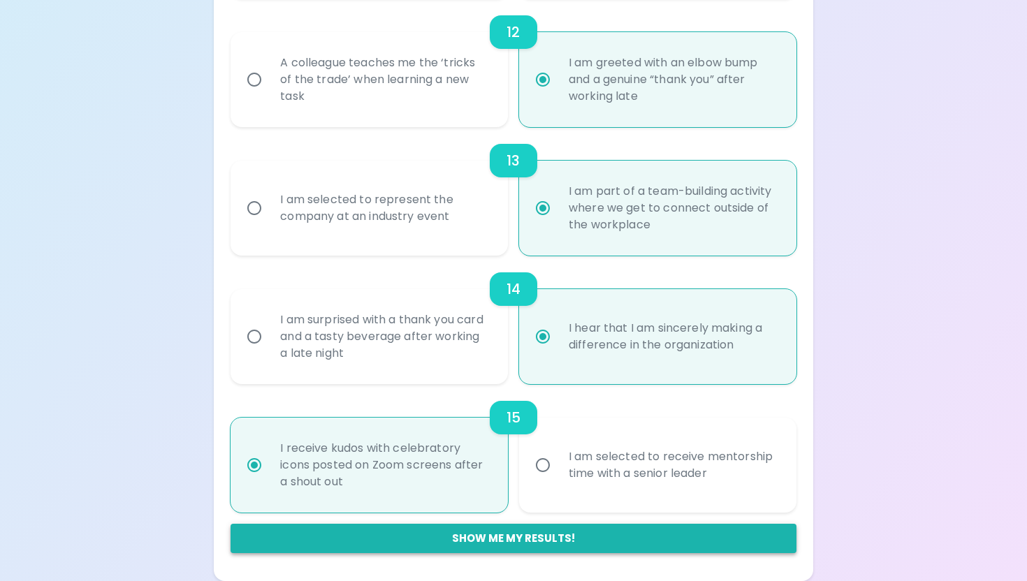
radio input "true"
click at [488, 541] on button "Show me my results!" at bounding box center [513, 538] width 565 height 29
radio input "false"
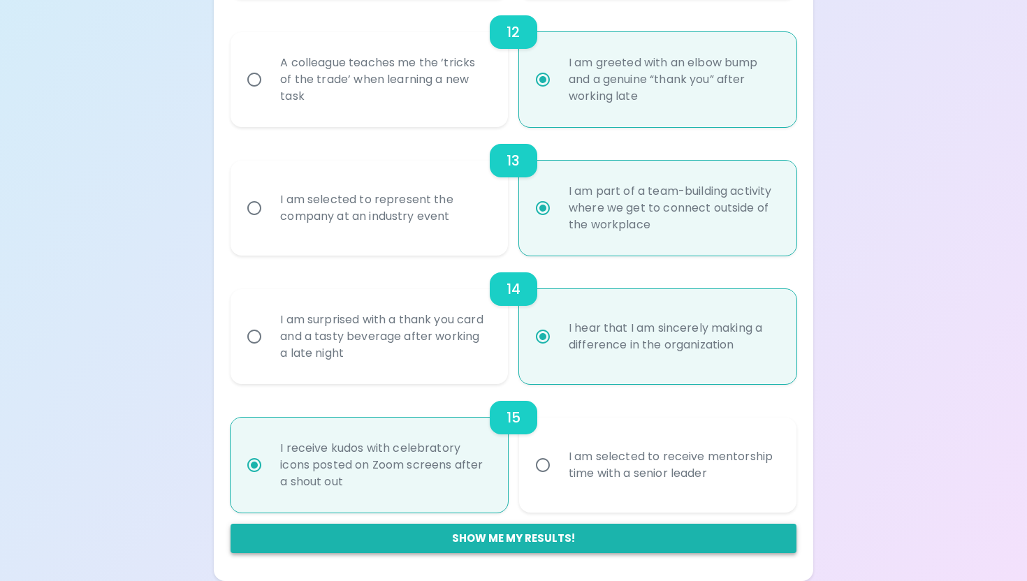
radio input "false"
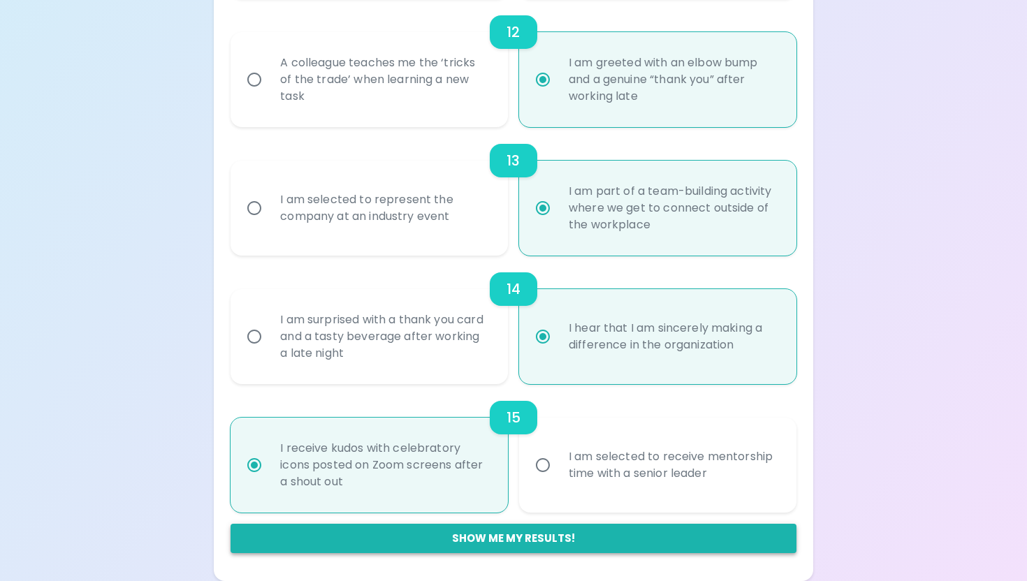
radio input "false"
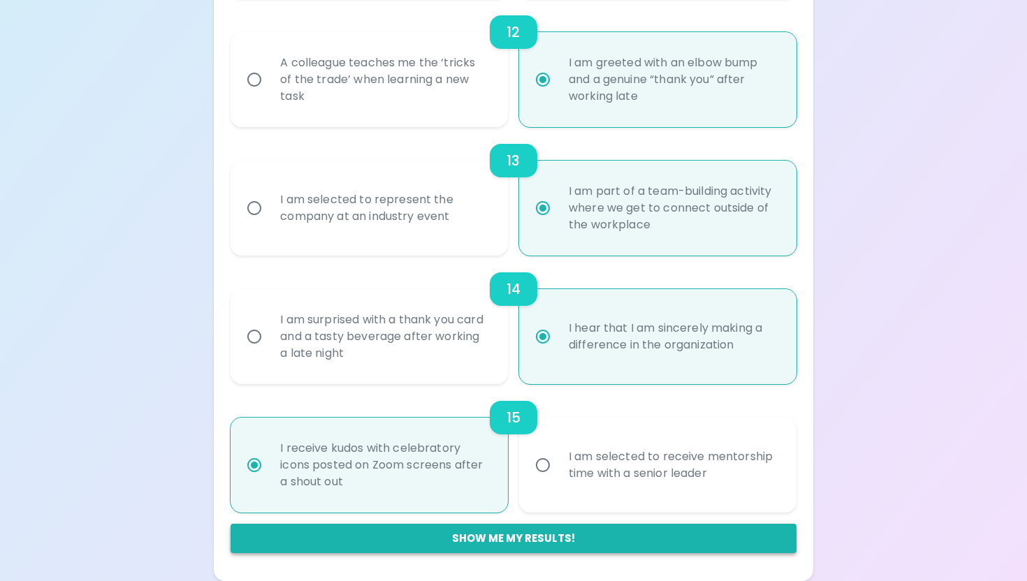
radio input "false"
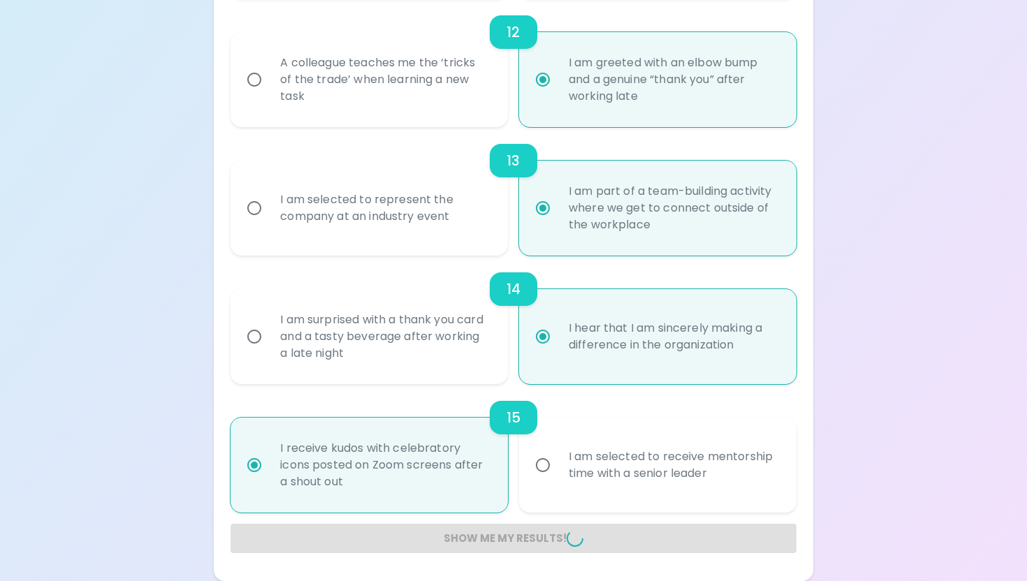
radio input "false"
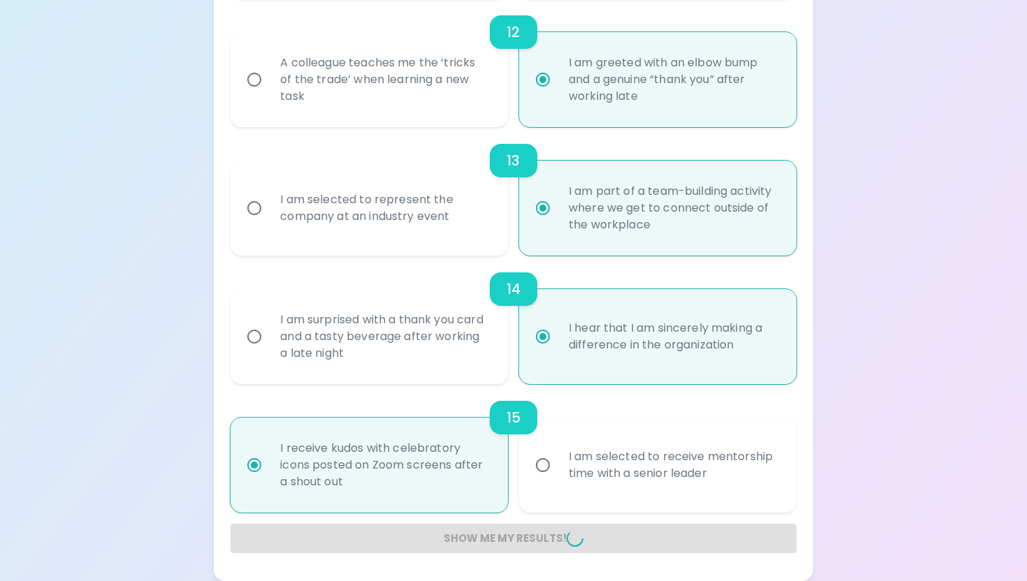
radio input "false"
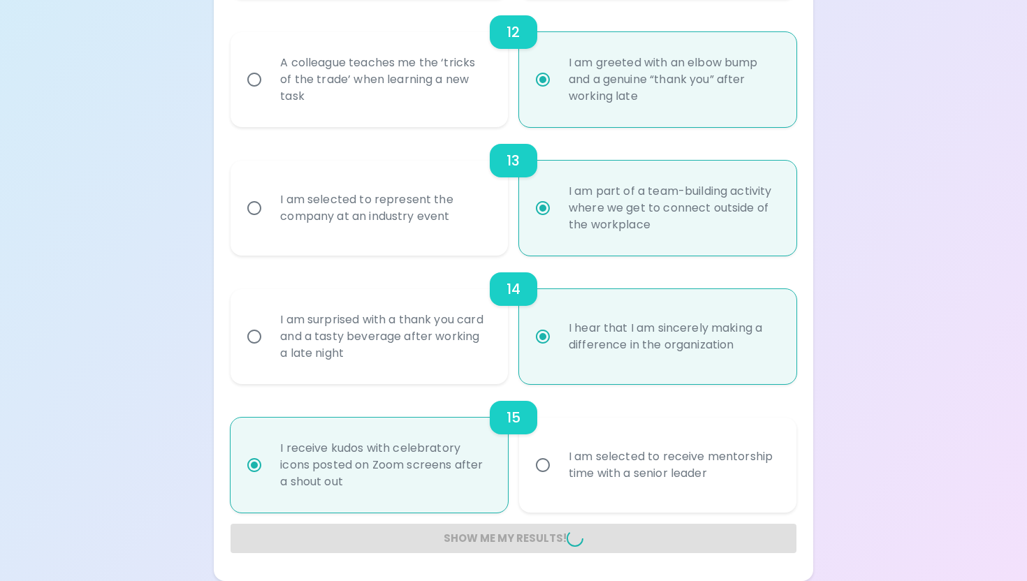
radio input "false"
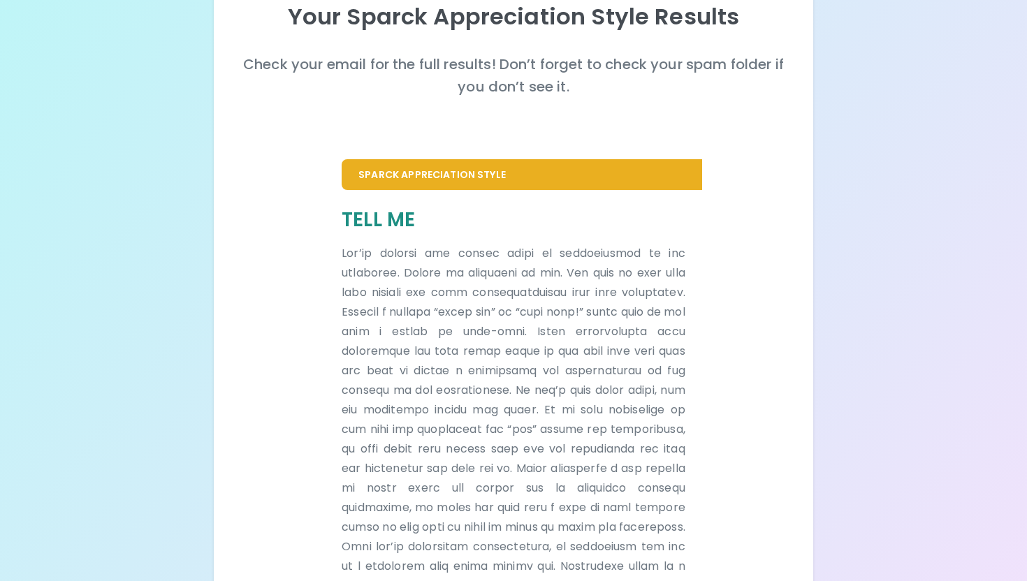
scroll to position [299, 0]
